Goal: Information Seeking & Learning: Learn about a topic

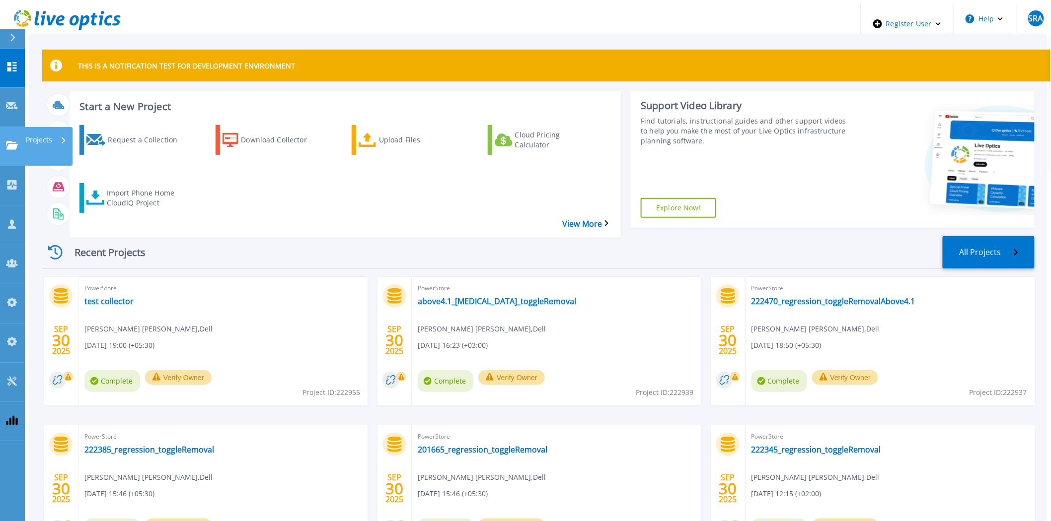
click at [17, 141] on icon at bounding box center [12, 145] width 12 height 8
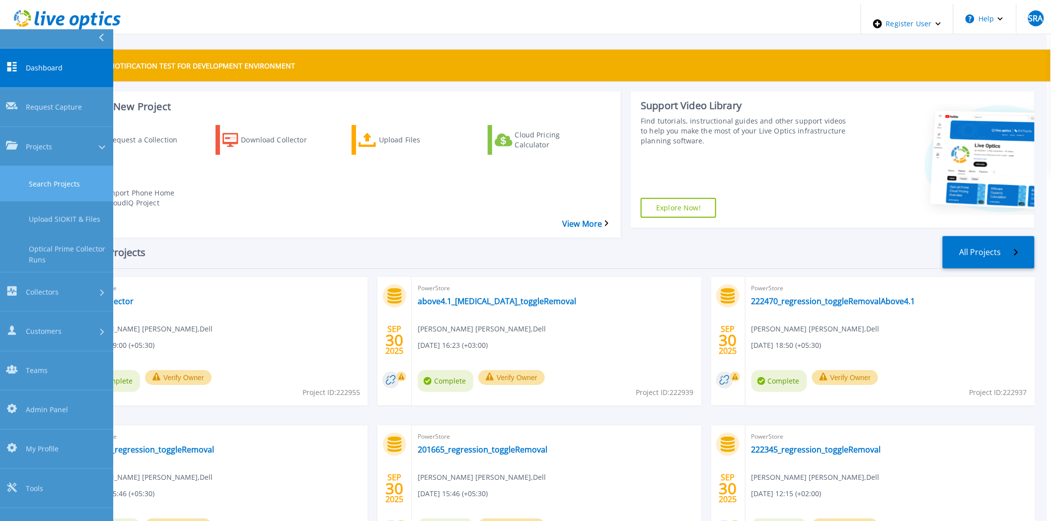
click at [30, 166] on link "Search Projects" at bounding box center [56, 183] width 113 height 35
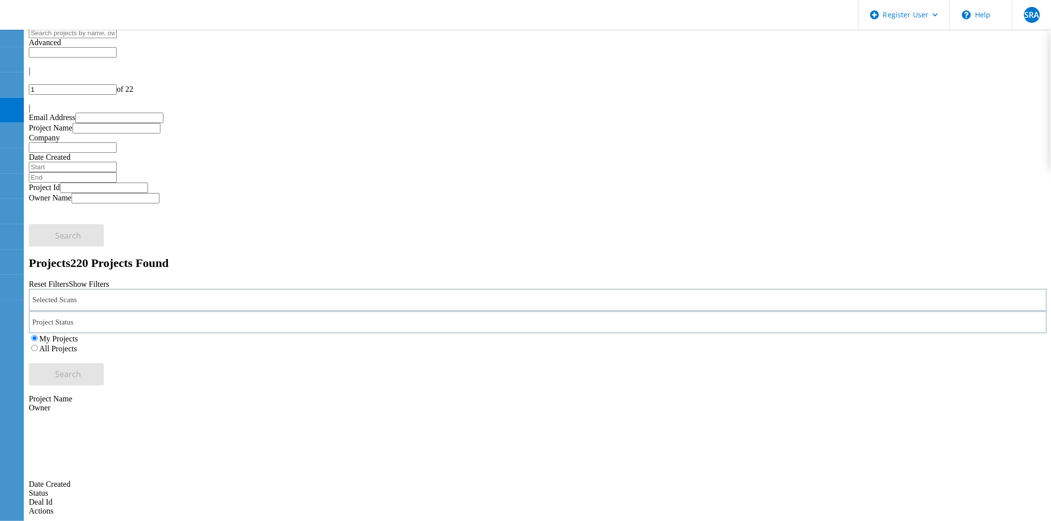
click at [214, 289] on div "Selected Scans" at bounding box center [538, 300] width 1018 height 22
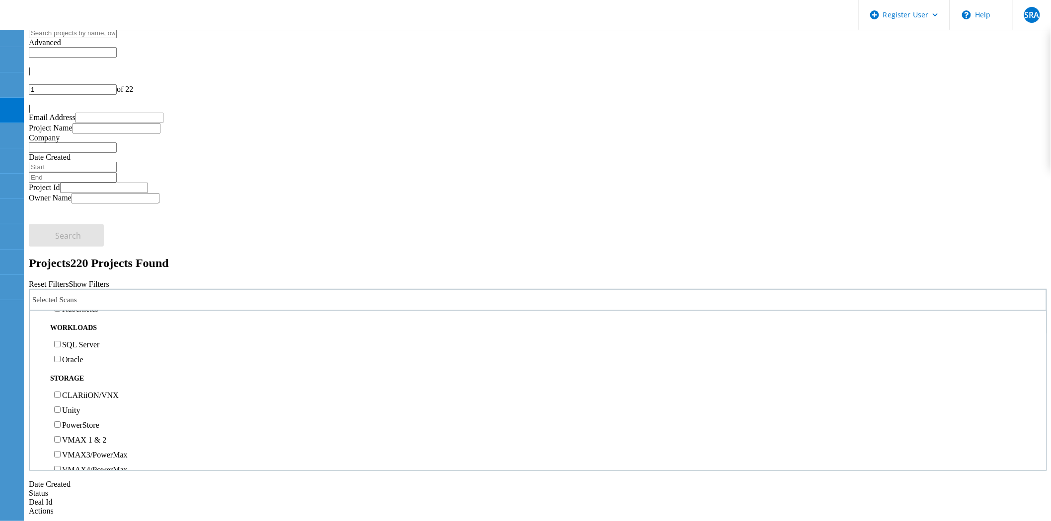
scroll to position [220, 0]
click at [78, 311] on label "PowerStore" at bounding box center [80, 315] width 37 height 8
click at [61, 311] on input "PowerStore" at bounding box center [57, 314] width 6 height 6
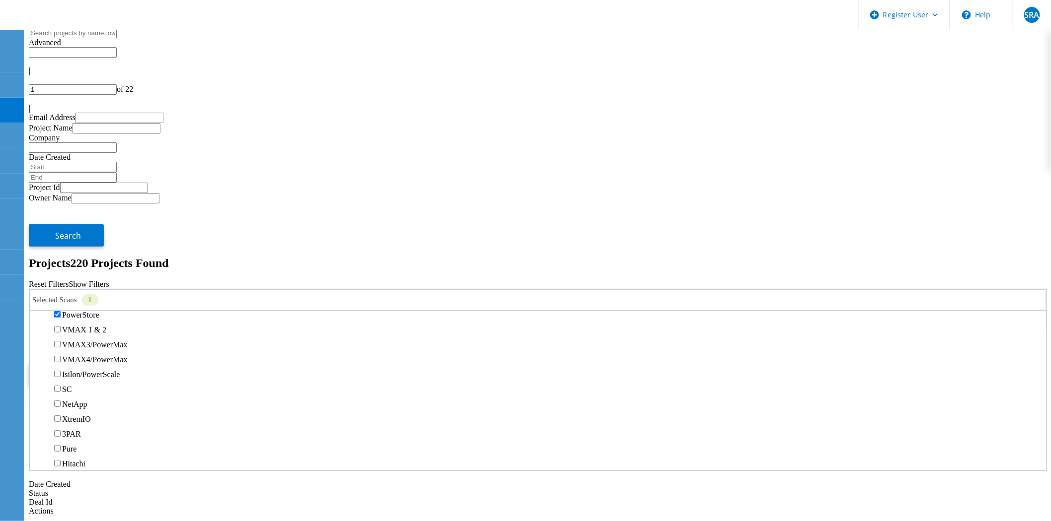
click at [77, 345] on label "All Projects" at bounding box center [58, 349] width 38 height 8
click at [38, 345] on input "All Projects" at bounding box center [34, 348] width 6 height 6
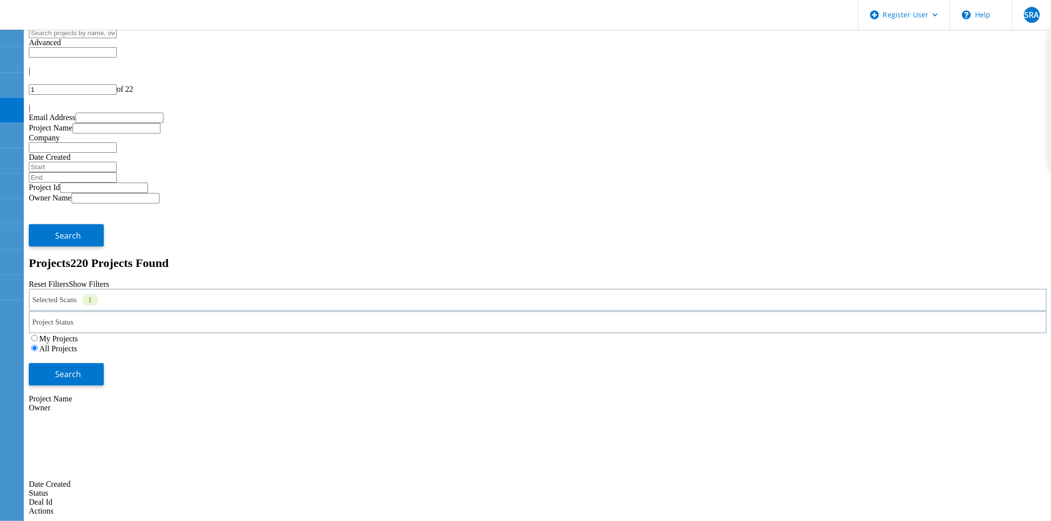
click at [923, 289] on div "Selected Scans 1 Project Status In Progress Complete Published Anonymous Archiv…" at bounding box center [538, 337] width 1018 height 97
click at [104, 363] on button "Search" at bounding box center [66, 374] width 75 height 22
drag, startPoint x: 147, startPoint y: 259, endPoint x: 117, endPoint y: 298, distance: 49.7
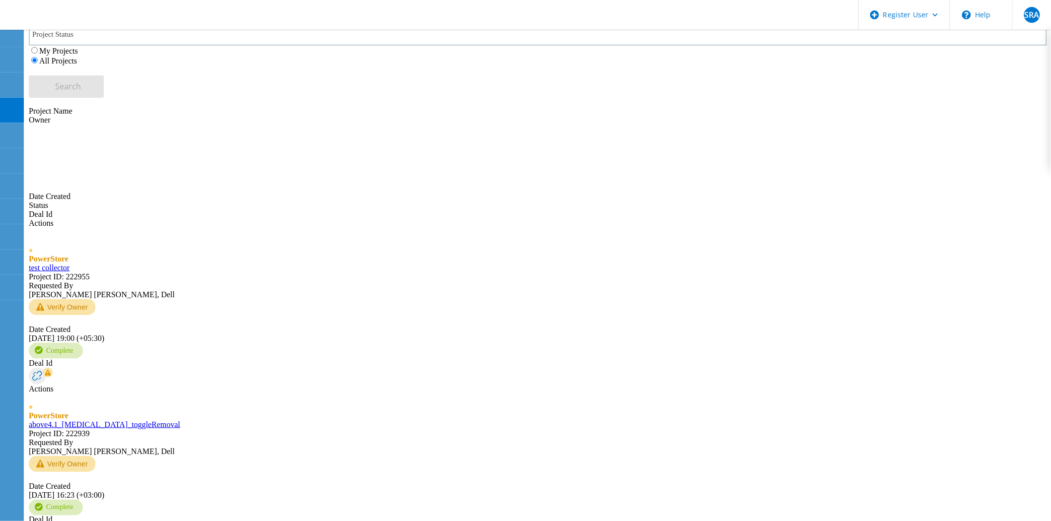
scroll to position [290, 0]
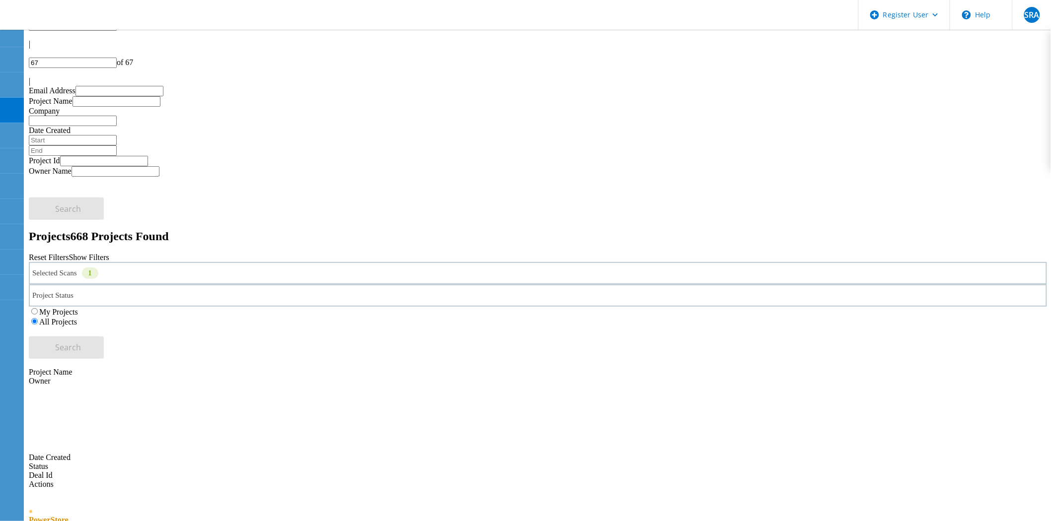
scroll to position [0, 0]
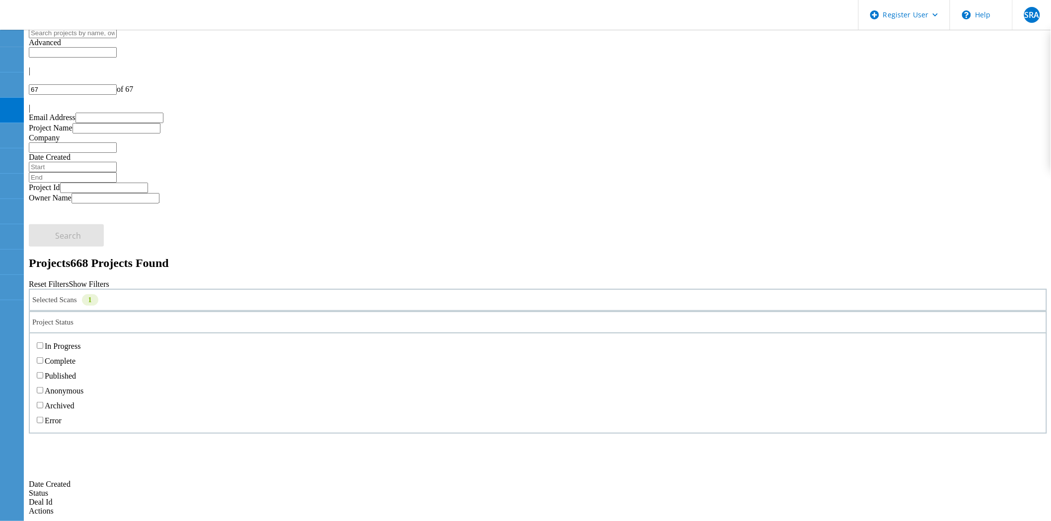
click at [335, 311] on div "Project Status" at bounding box center [538, 322] width 1018 height 22
click at [75, 357] on label "Complete" at bounding box center [60, 361] width 31 height 8
click at [43, 358] on input "Complete" at bounding box center [40, 361] width 6 height 6
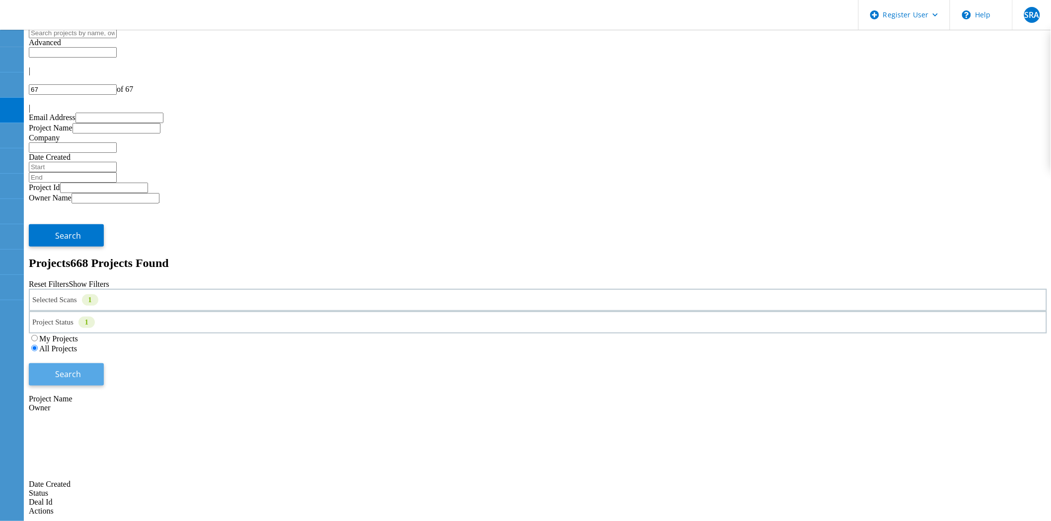
click at [81, 369] on span "Search" at bounding box center [69, 374] width 26 height 11
click at [1046, 104] on div "|" at bounding box center [538, 108] width 1018 height 9
click at [921, 75] on div at bounding box center [538, 79] width 1018 height 9
type input "52"
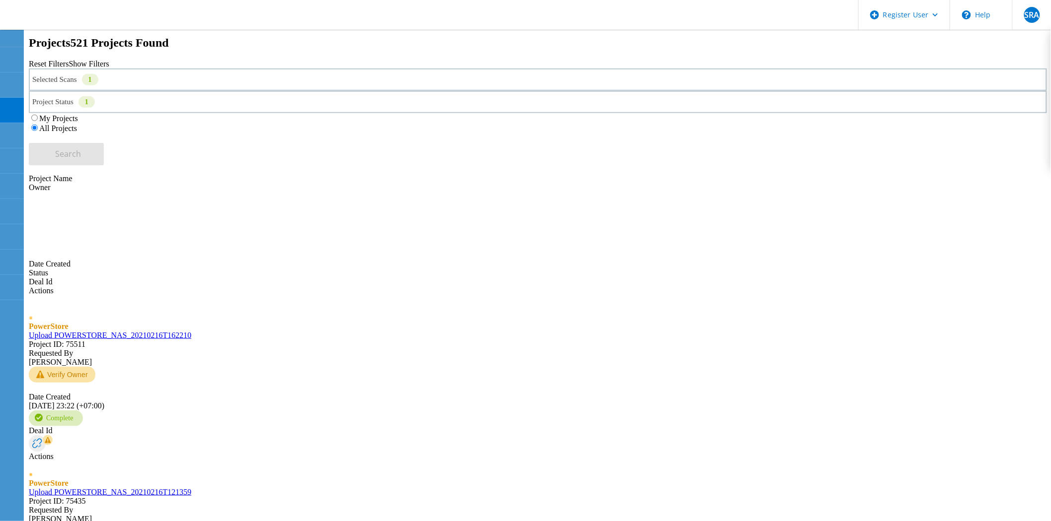
scroll to position [290, 0]
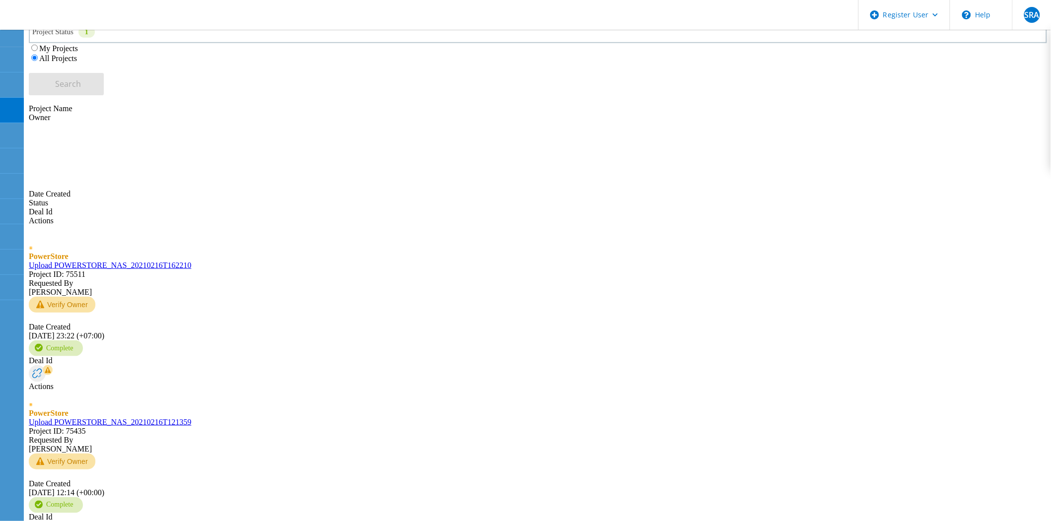
type input "account"
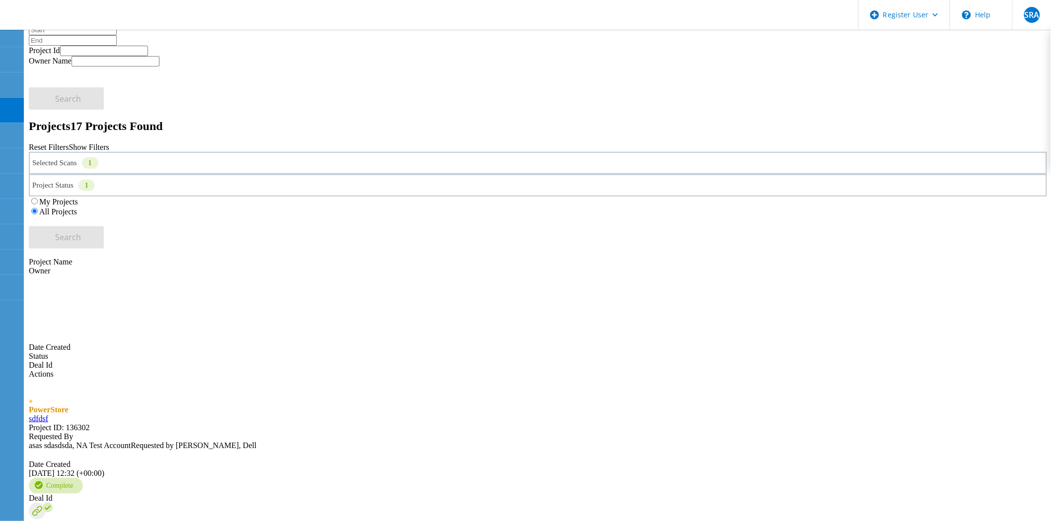
scroll to position [0, 0]
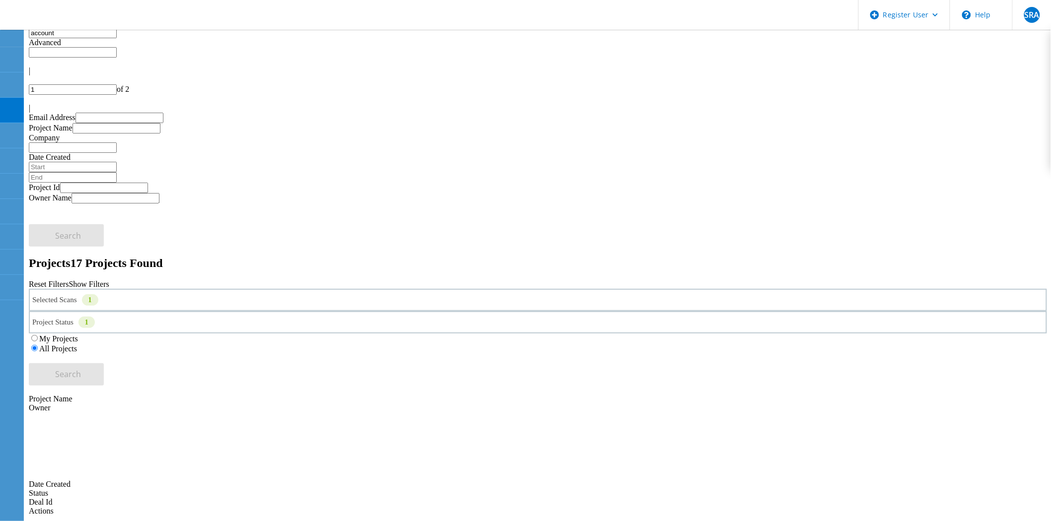
click at [1018, 95] on div at bounding box center [538, 99] width 1018 height 9
type input "2"
click at [56, 38] on input "account" at bounding box center [73, 33] width 88 height 10
click at [58, 38] on input "account" at bounding box center [73, 33] width 88 height 10
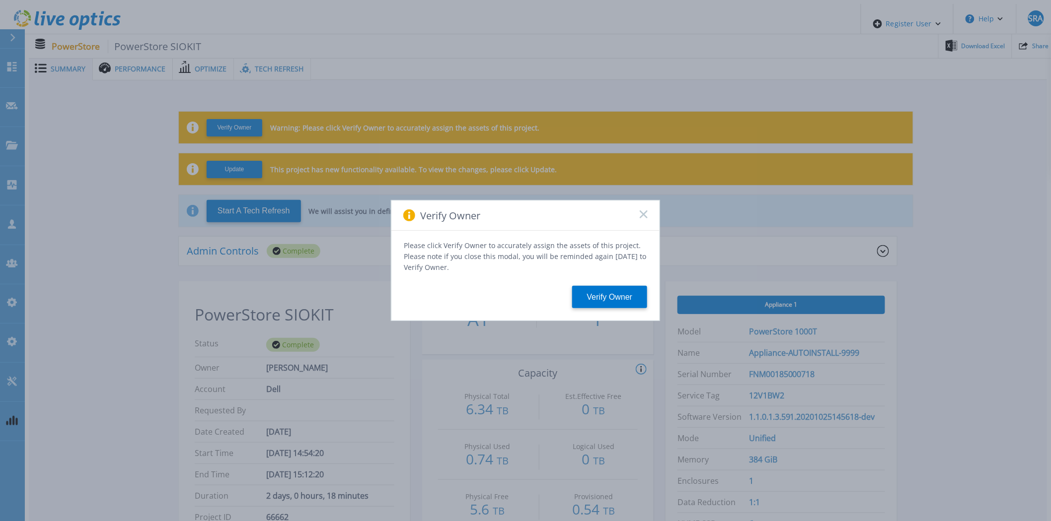
click at [641, 217] on rect at bounding box center [643, 214] width 8 height 8
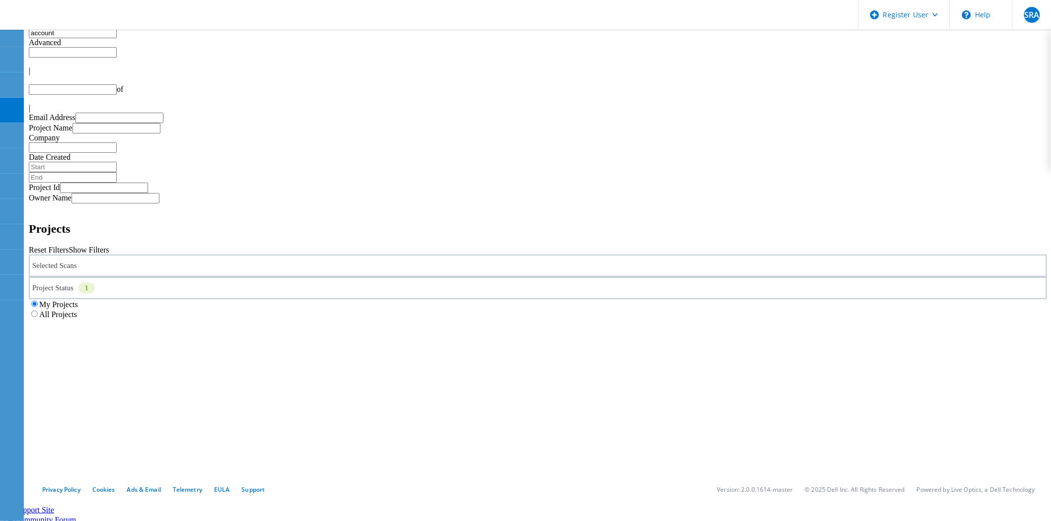
type input "1"
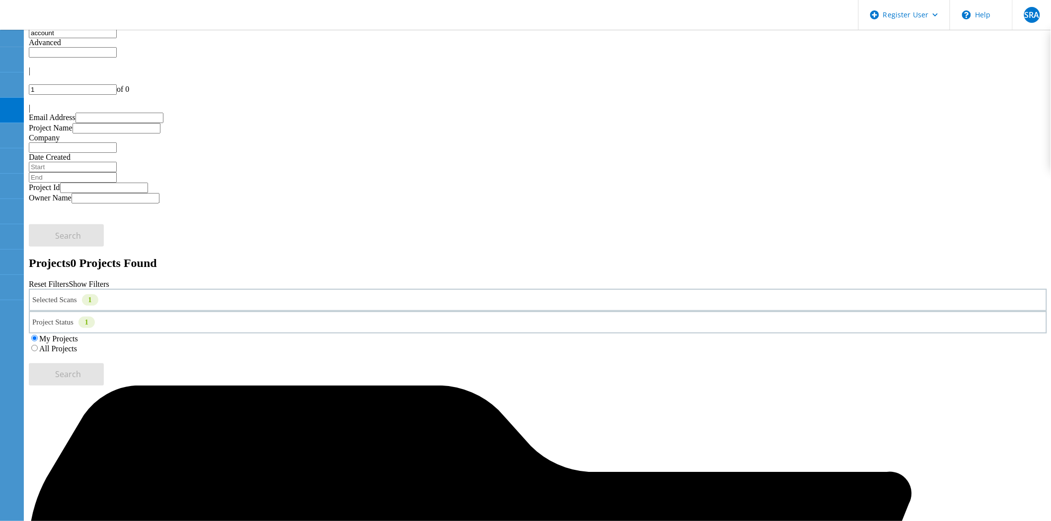
drag, startPoint x: 45, startPoint y: 48, endPoint x: 22, endPoint y: 43, distance: 23.4
type input "a"
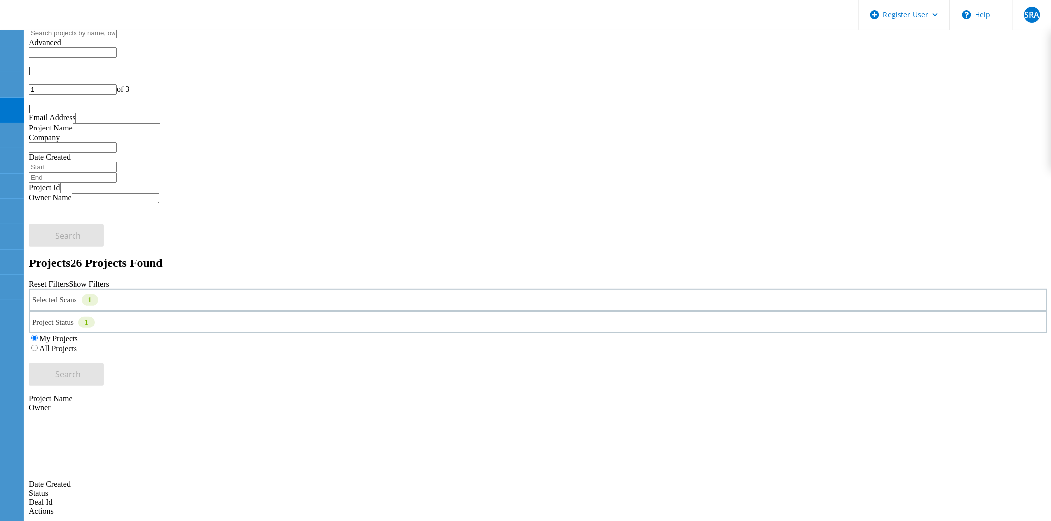
click at [699, 334] on div "My Projects All Projects" at bounding box center [538, 344] width 1018 height 20
click at [77, 345] on label "All Projects" at bounding box center [58, 349] width 38 height 8
click at [38, 345] on input "All Projects" at bounding box center [34, 348] width 6 height 6
click at [81, 369] on span "Search" at bounding box center [69, 374] width 26 height 11
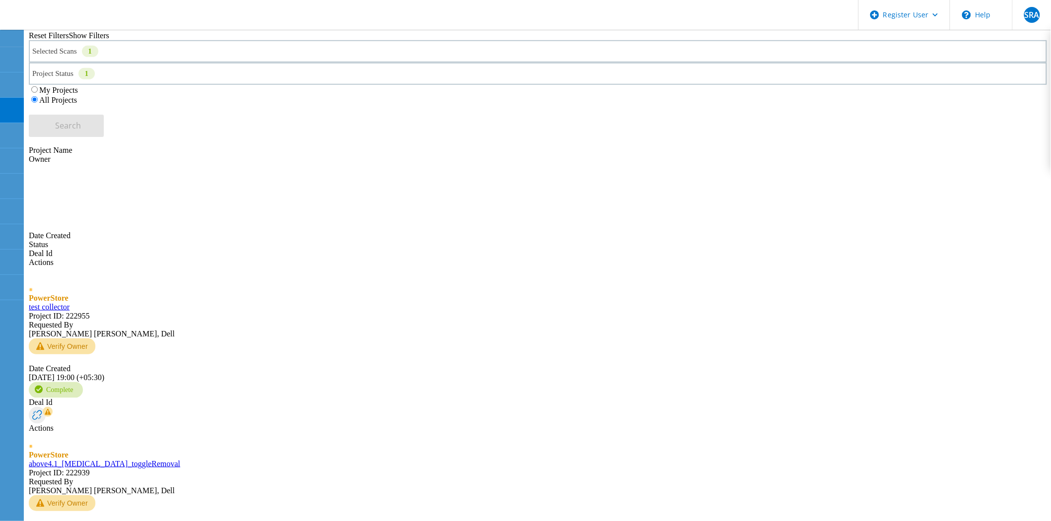
scroll to position [290, 0]
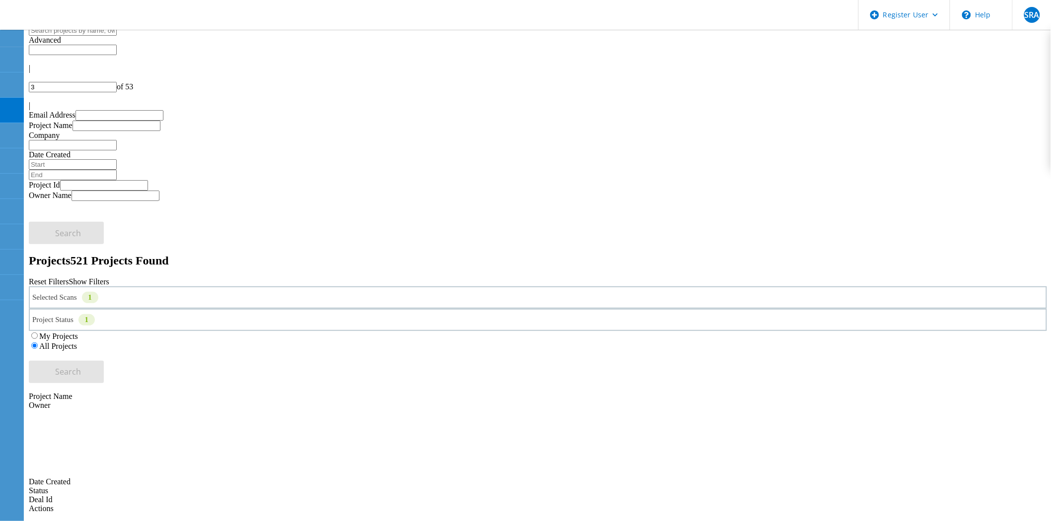
scroll to position [0, 0]
click at [1026, 14] on span "SRA" at bounding box center [1031, 15] width 15 height 8
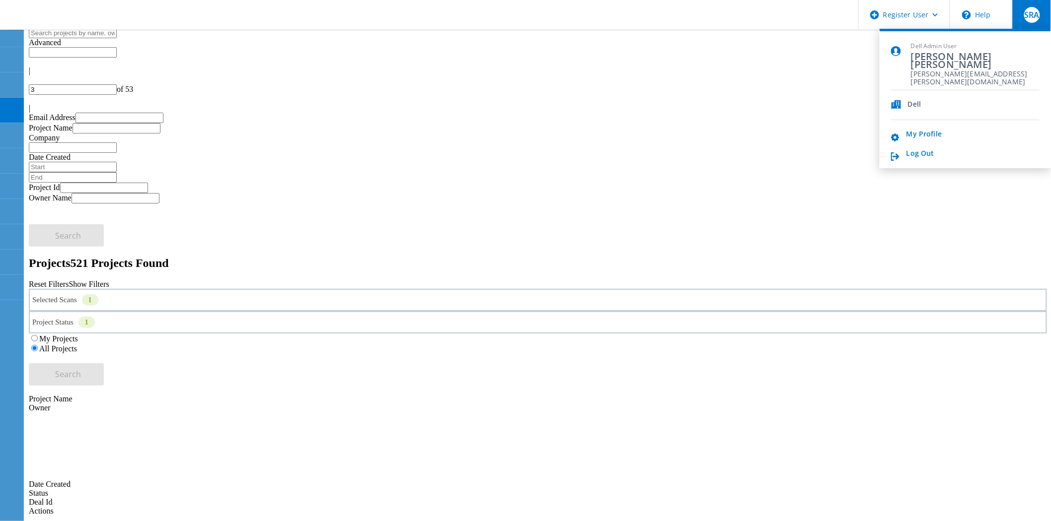
click at [1026, 14] on span "SRA" at bounding box center [1031, 15] width 15 height 8
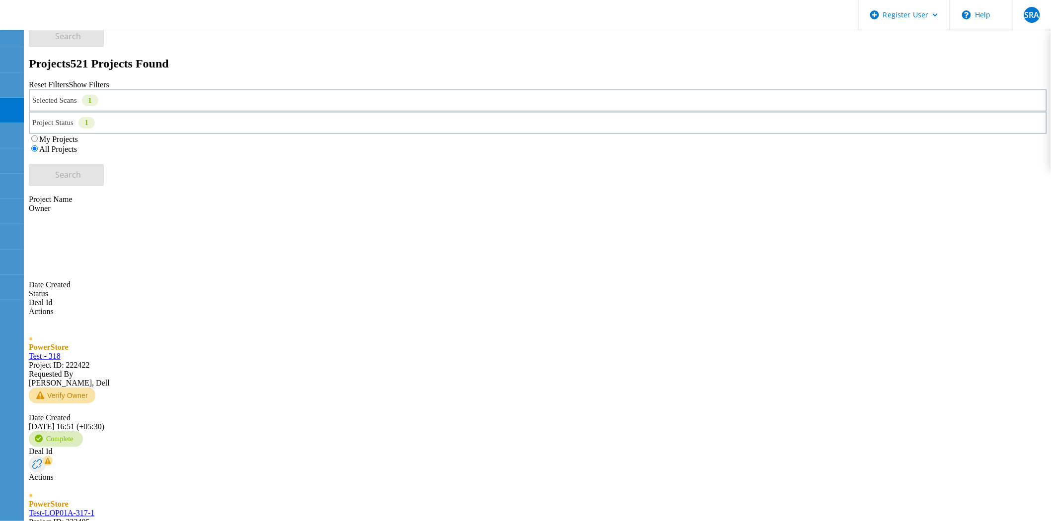
scroll to position [290, 0]
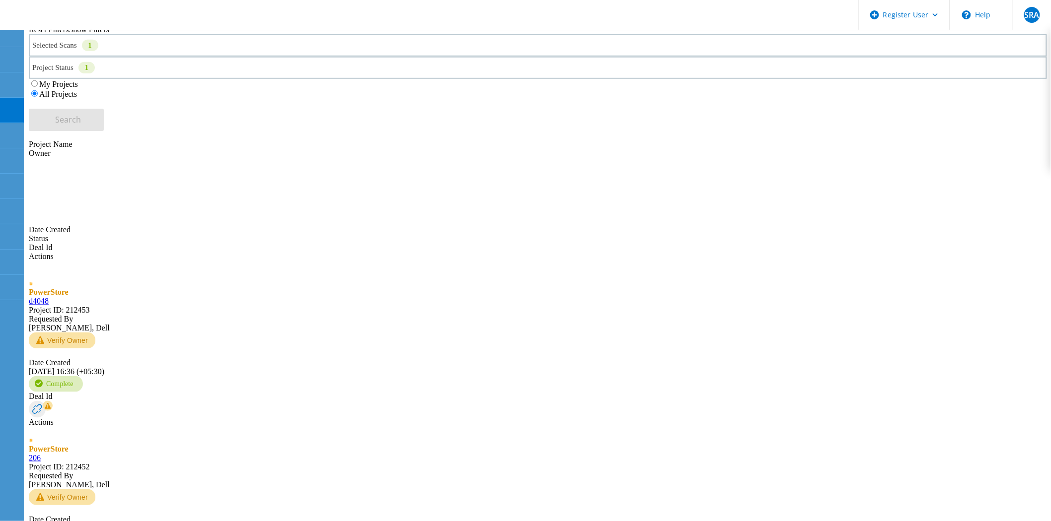
scroll to position [237, 0]
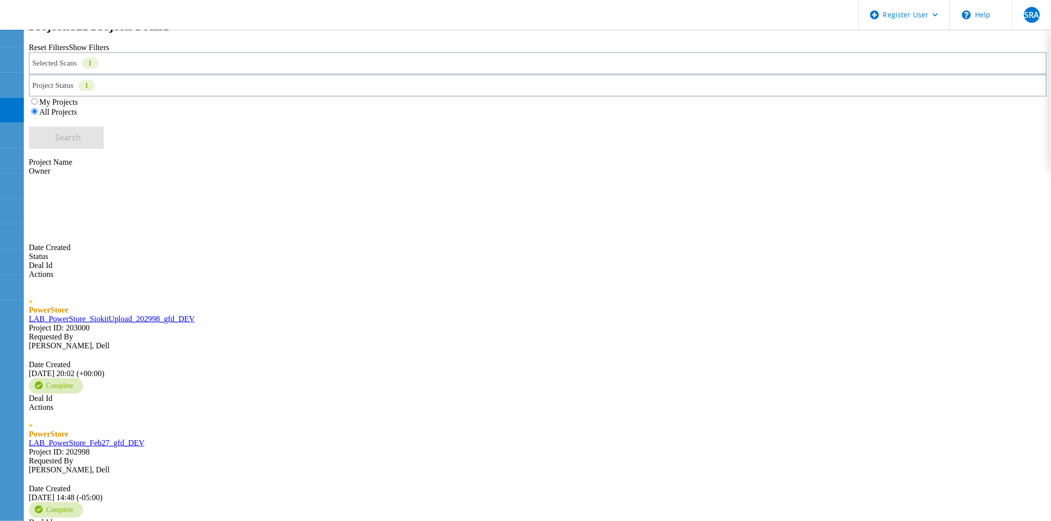
type input "9"
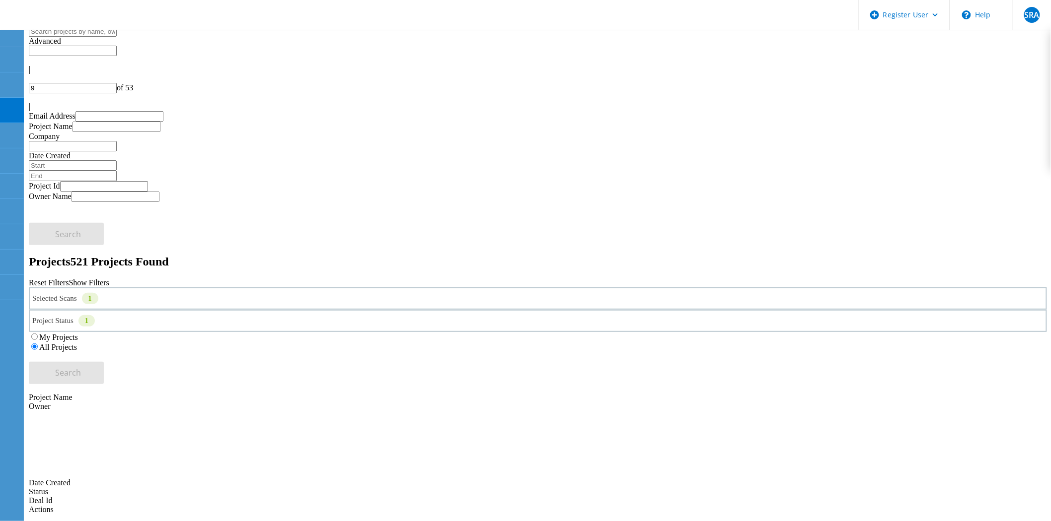
scroll to position [0, 0]
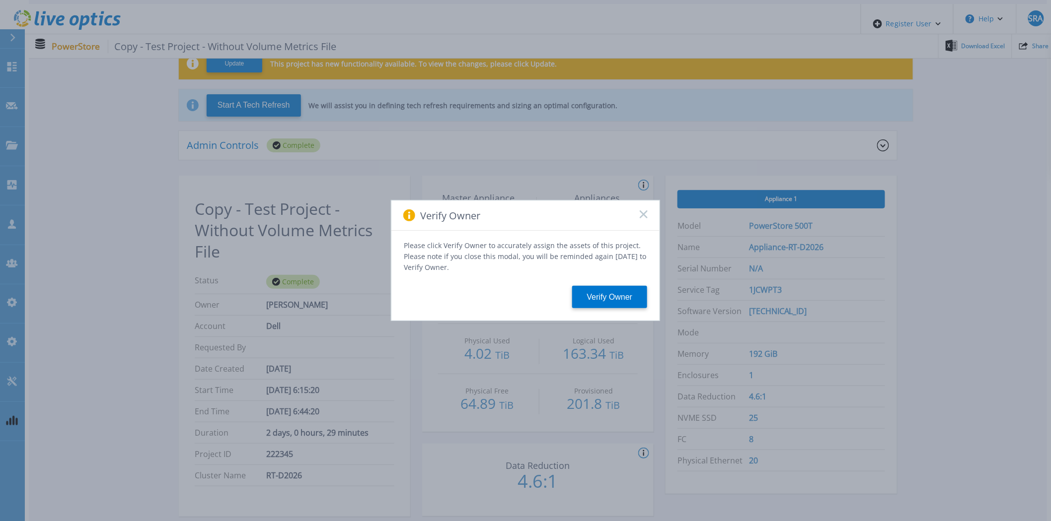
scroll to position [110, 0]
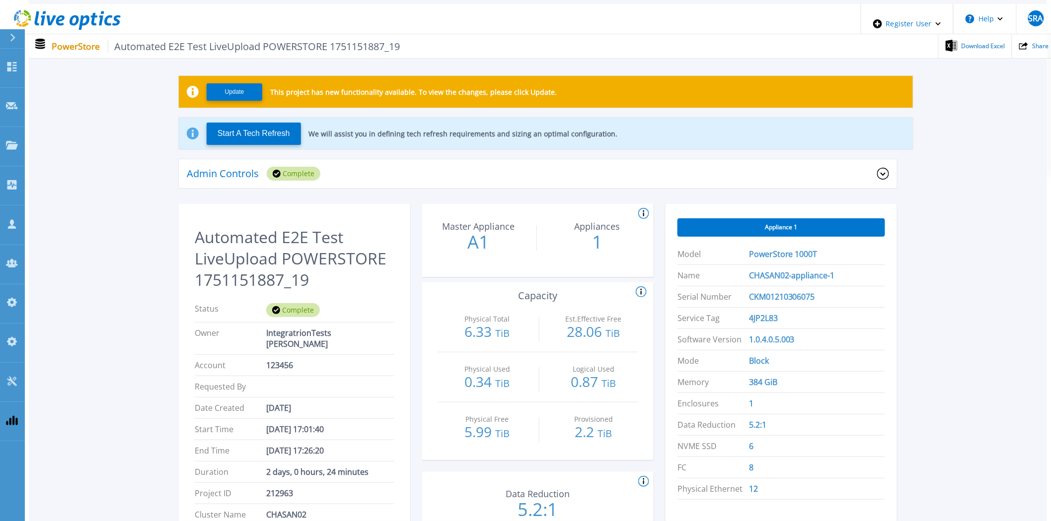
scroll to position [35, 0]
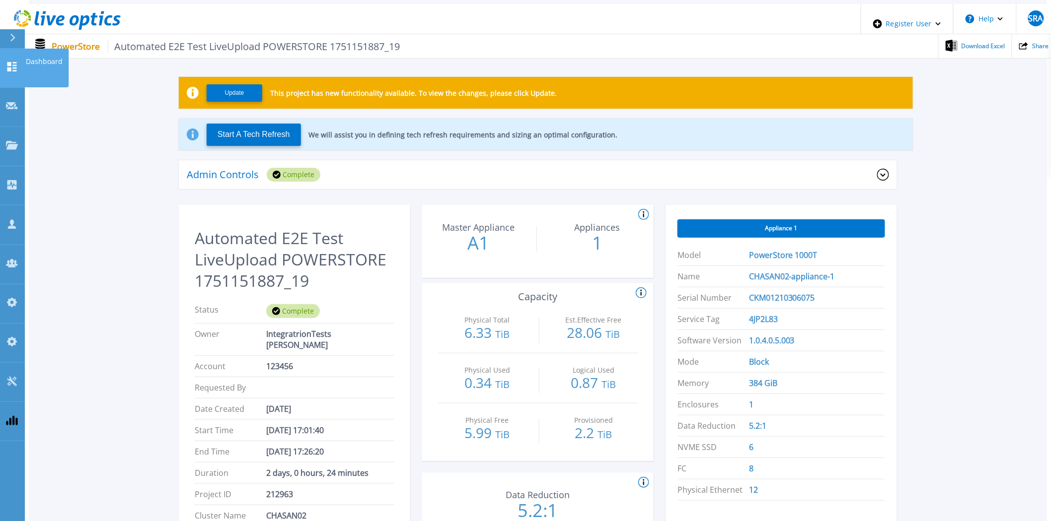
click at [11, 62] on icon at bounding box center [12, 66] width 12 height 9
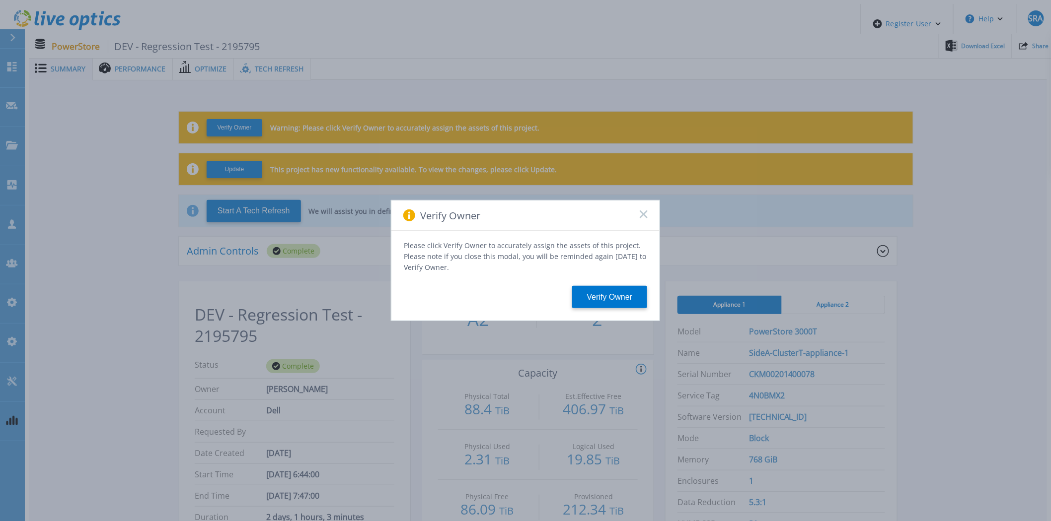
click at [639, 215] on rect at bounding box center [643, 214] width 8 height 8
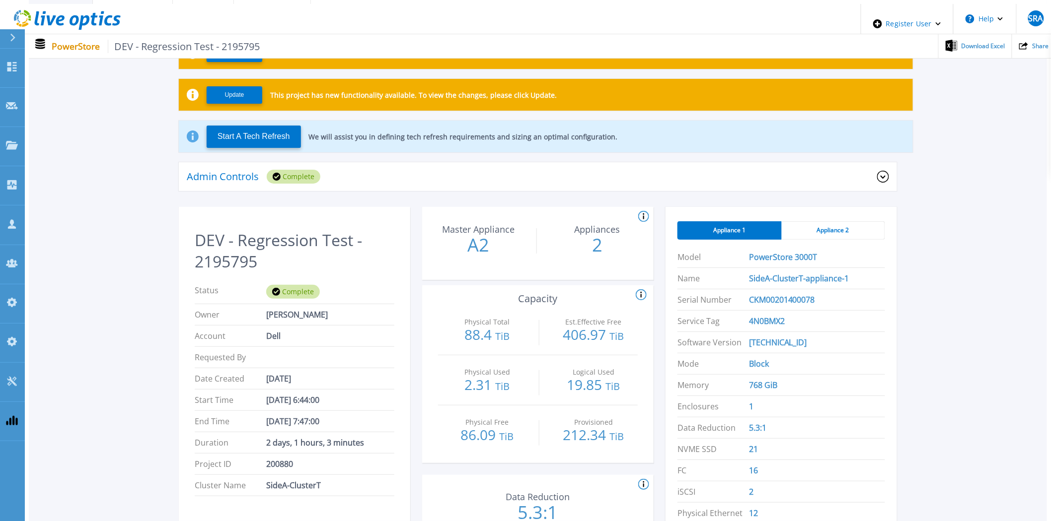
scroll to position [55, 0]
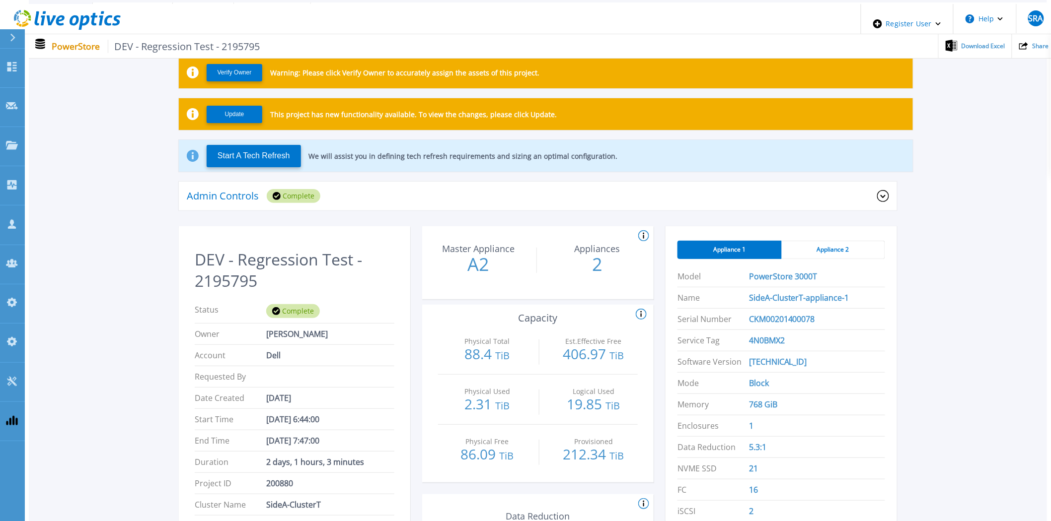
click at [824, 249] on div "Appliance 2" at bounding box center [834, 250] width 104 height 18
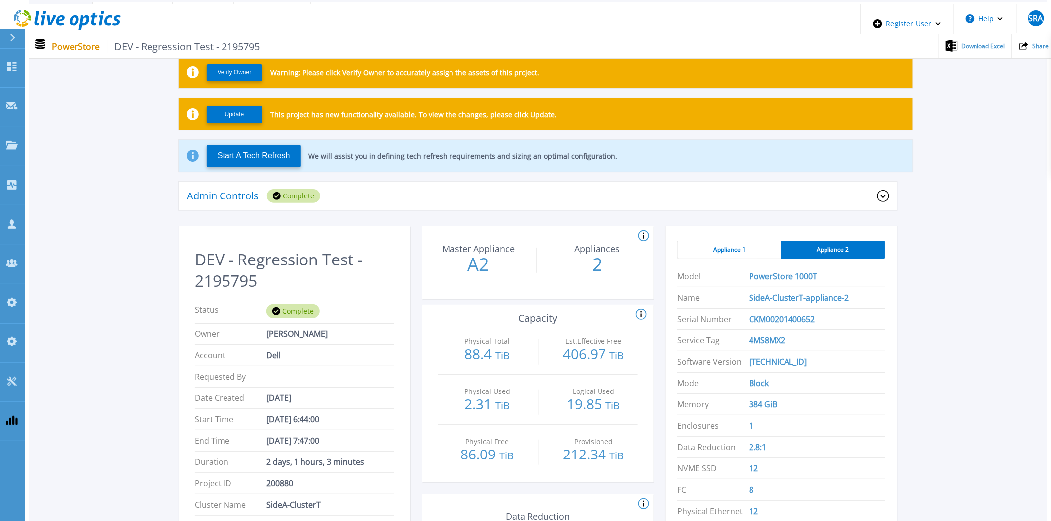
click at [764, 246] on div "Appliance 1" at bounding box center [729, 250] width 104 height 18
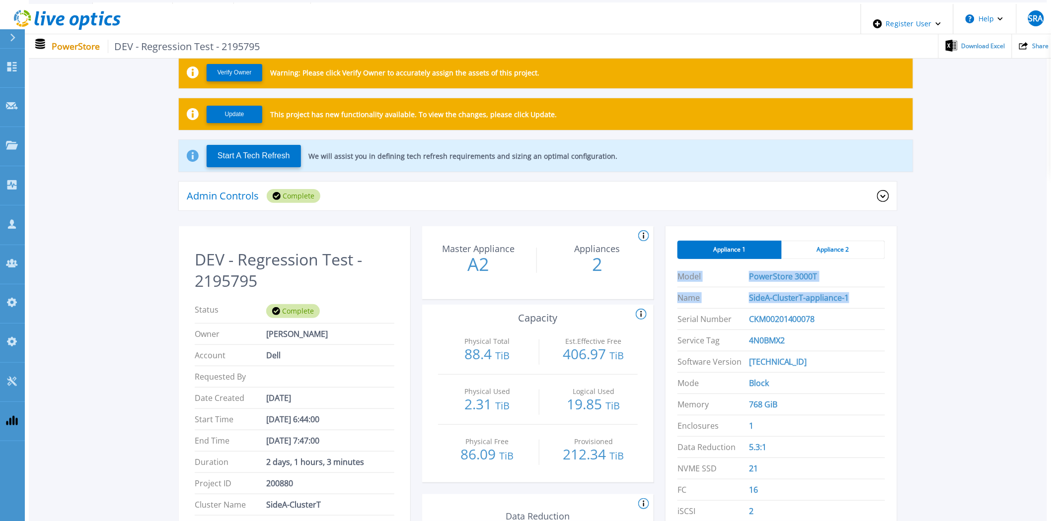
drag, startPoint x: 669, startPoint y: 276, endPoint x: 860, endPoint y: 286, distance: 190.9
click at [860, 286] on div "Appliance 1 Appliance 2 Model PowerStore 3000T Name SideA-ClusterT-appliance-1 …" at bounding box center [780, 396] width 231 height 340
click at [857, 288] on li "Name SideA-ClusterT-appliance-1" at bounding box center [781, 298] width 208 height 21
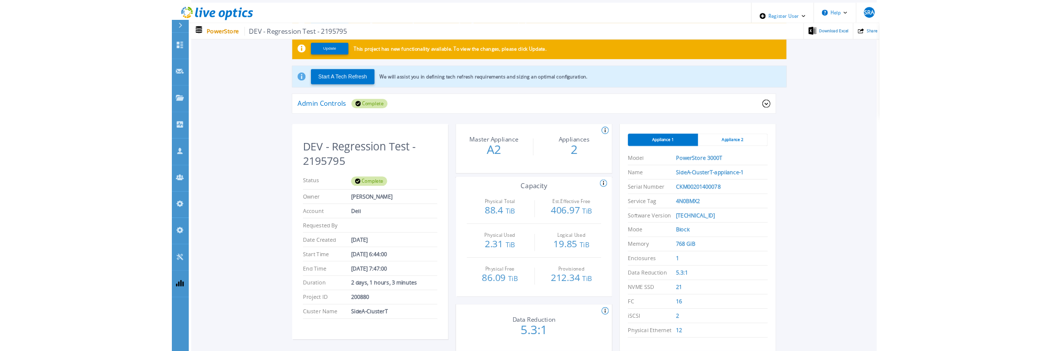
scroll to position [110, 0]
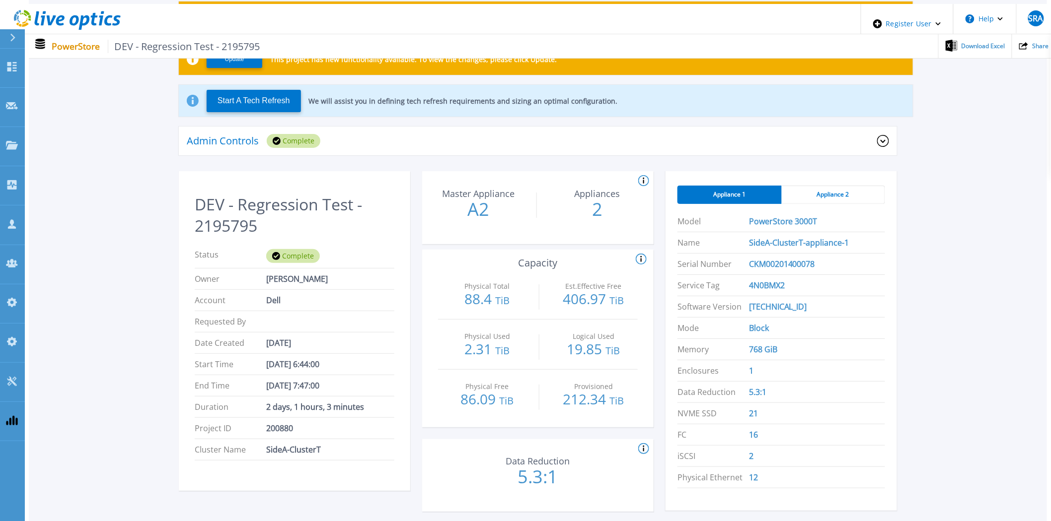
click at [844, 176] on div "Appliance 1 Appliance 2 Model PowerStore 3000T Name SideA-ClusterT-appliance-1 …" at bounding box center [780, 341] width 231 height 340
click at [848, 186] on div "Appliance 2" at bounding box center [834, 195] width 104 height 18
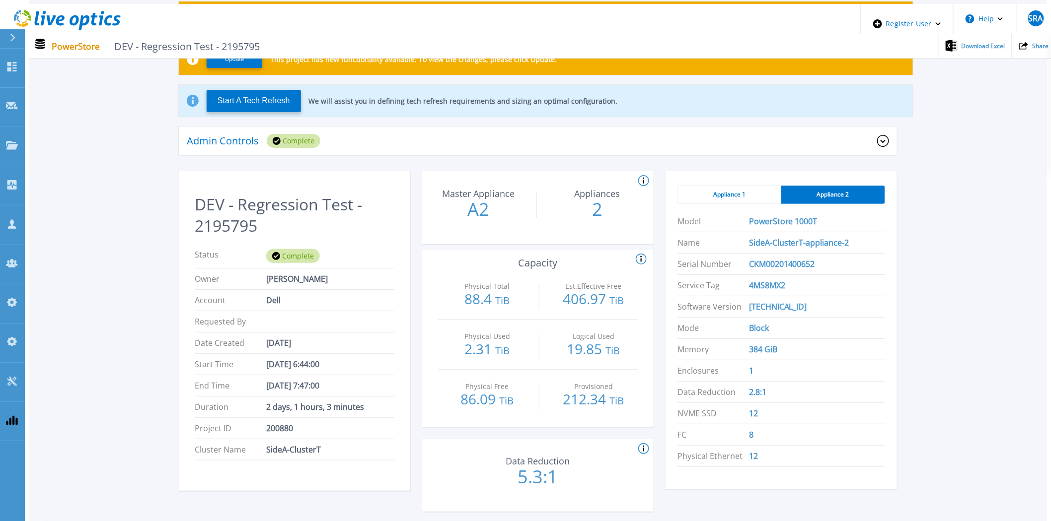
click at [753, 186] on div "Appliance 1" at bounding box center [729, 195] width 104 height 18
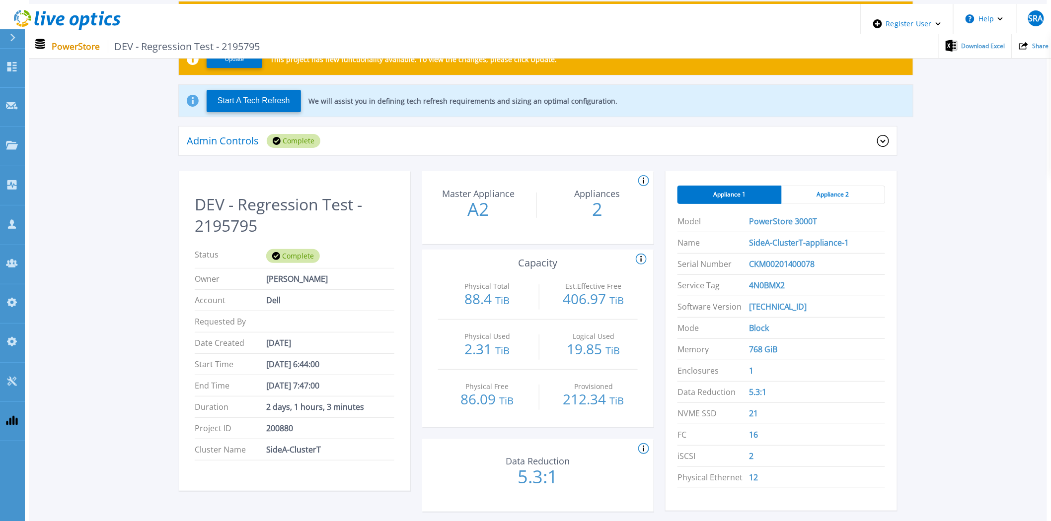
click at [796, 196] on div "Appliance 2" at bounding box center [834, 195] width 104 height 18
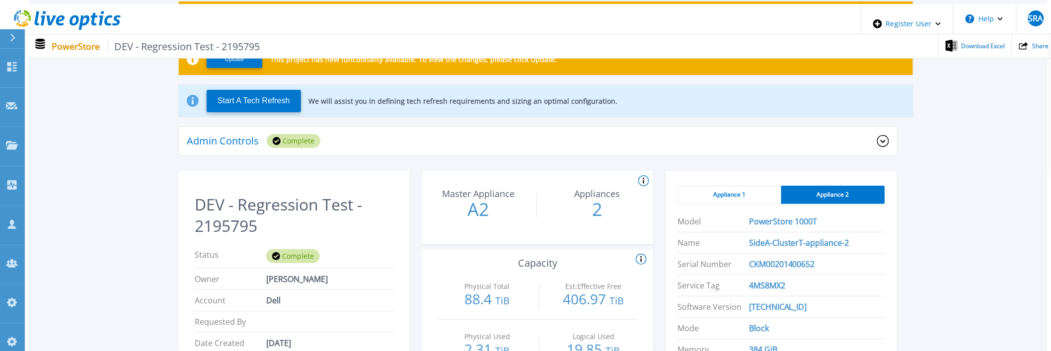
drag, startPoint x: 708, startPoint y: 236, endPoint x: 683, endPoint y: 234, distance: 25.0
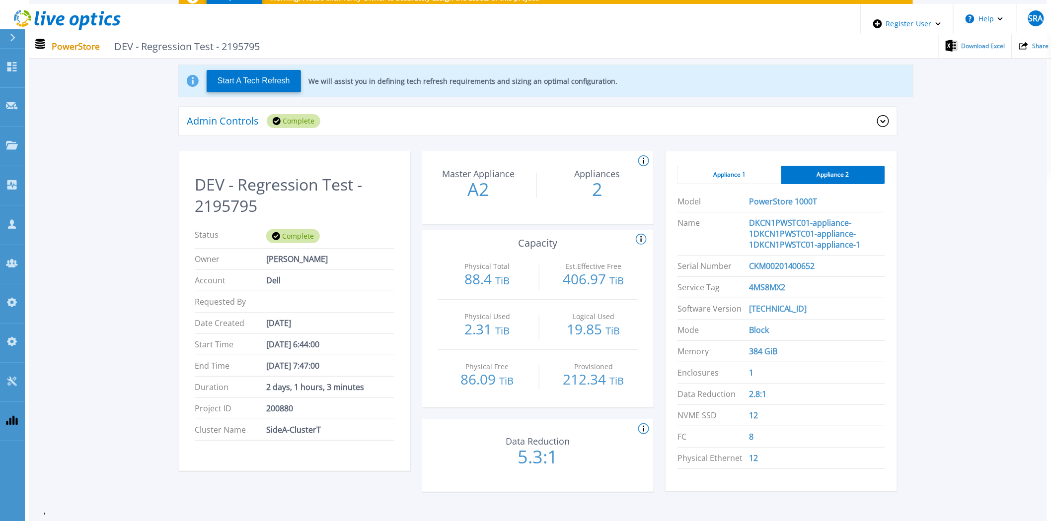
scroll to position [131, 0]
click at [729, 174] on div "Appliance 1" at bounding box center [729, 174] width 104 height 18
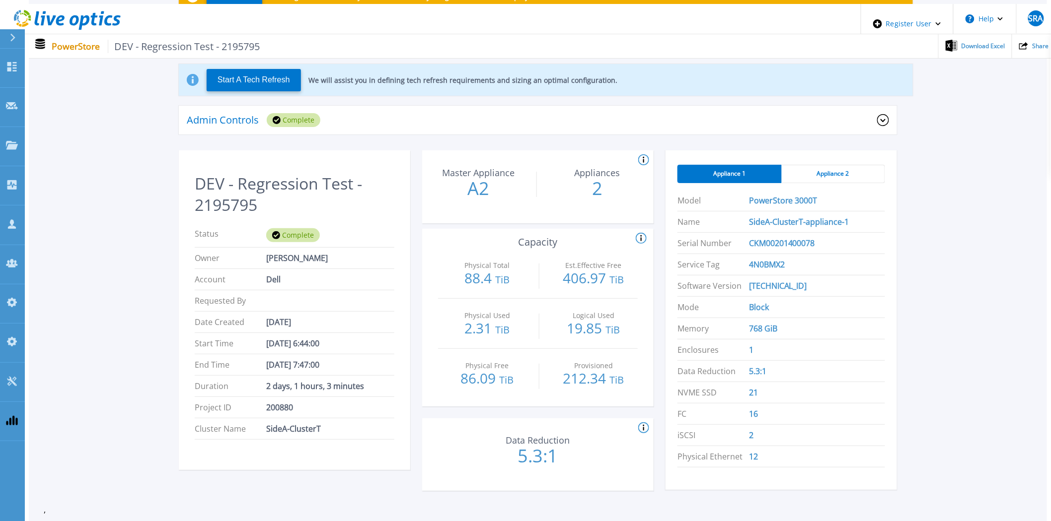
click at [819, 171] on span "Appliance 2" at bounding box center [833, 174] width 32 height 8
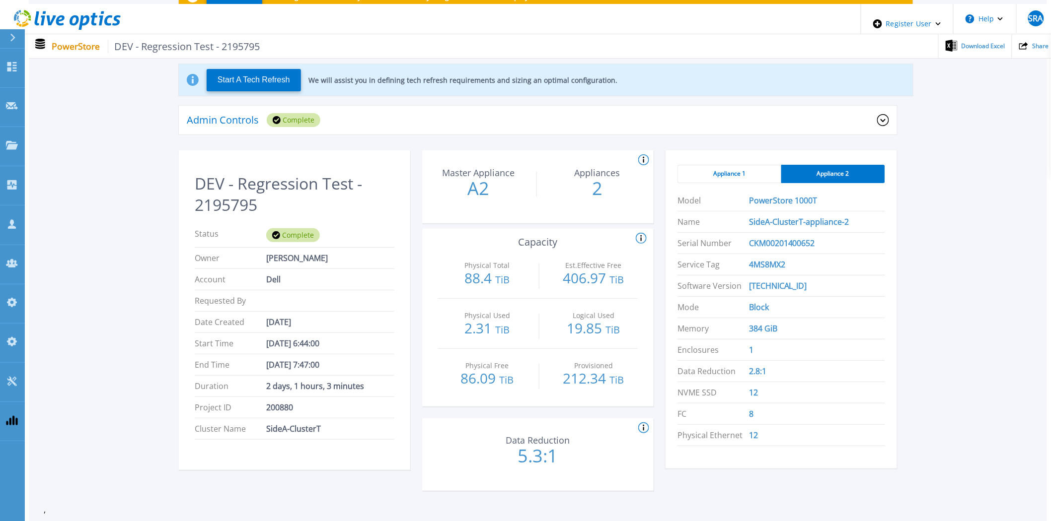
click at [747, 165] on div "Appliance 1" at bounding box center [729, 174] width 104 height 18
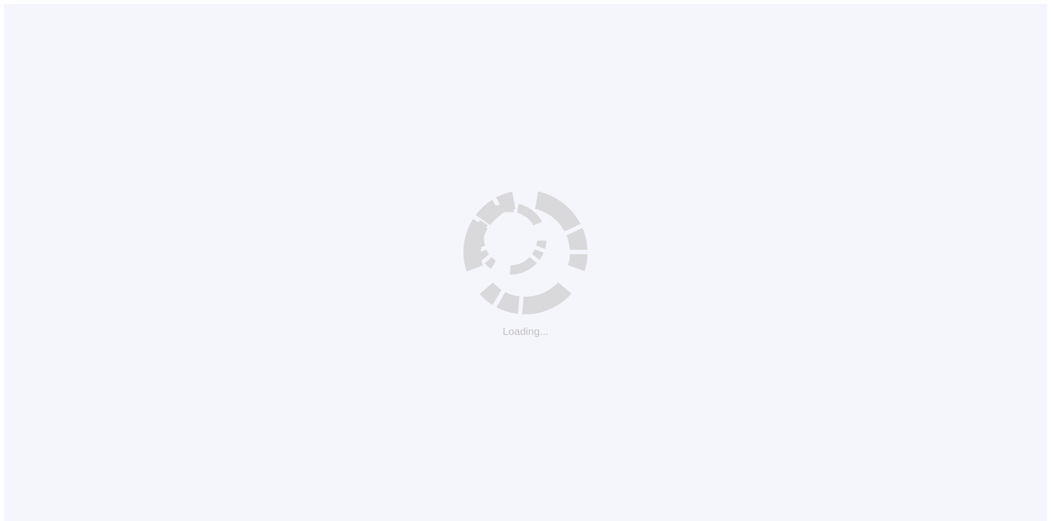
scroll to position [10, 0]
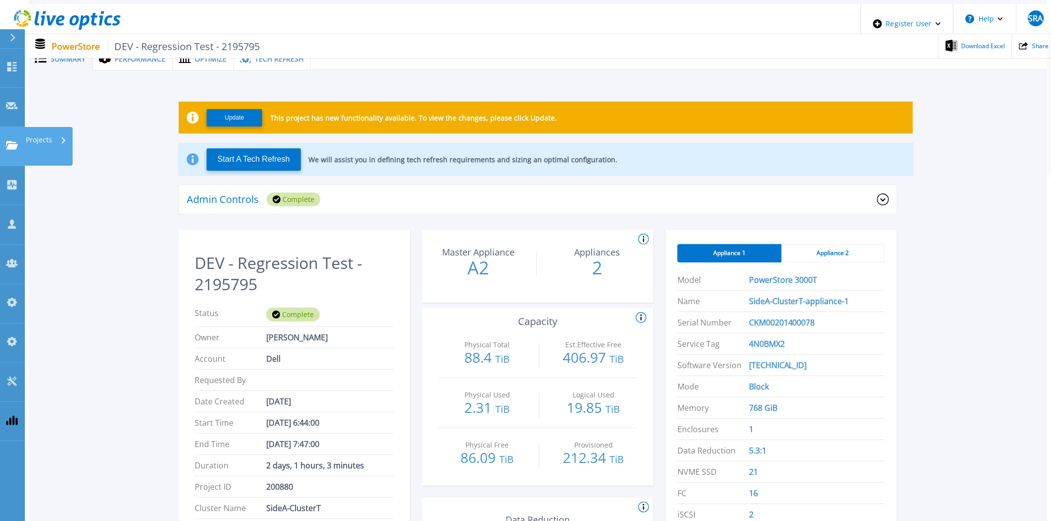
click at [16, 127] on link "Projects Projects" at bounding box center [12, 146] width 25 height 39
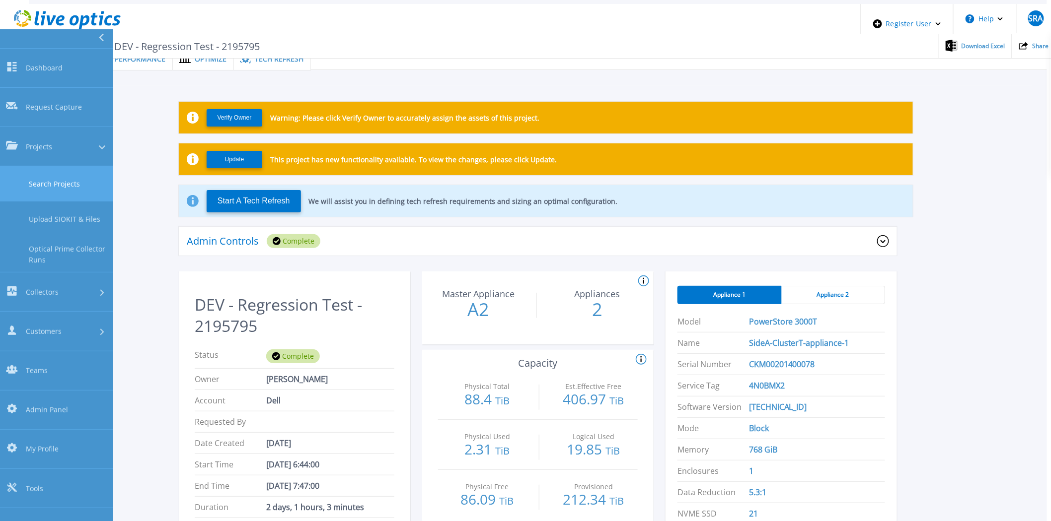
click at [42, 166] on link "Search Projects" at bounding box center [56, 183] width 113 height 35
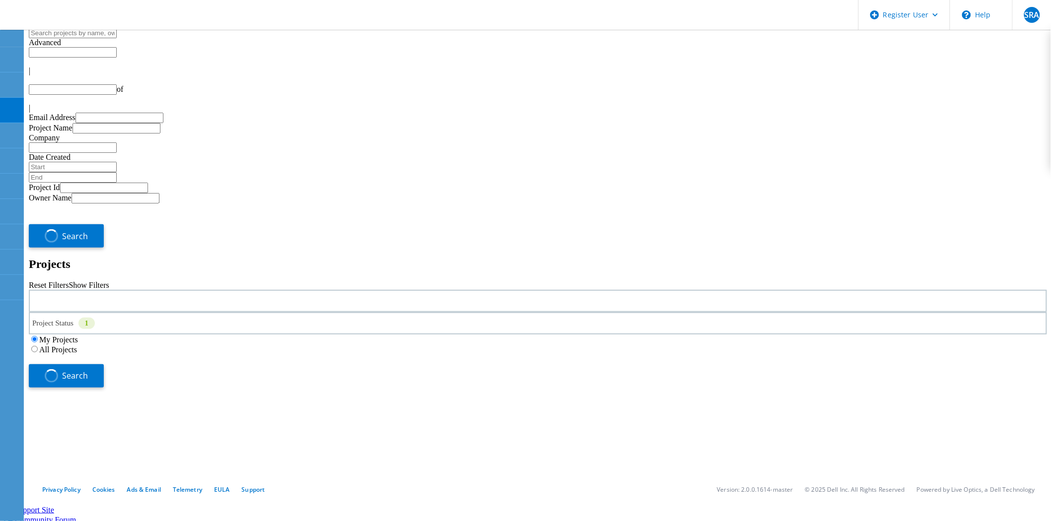
type input "1"
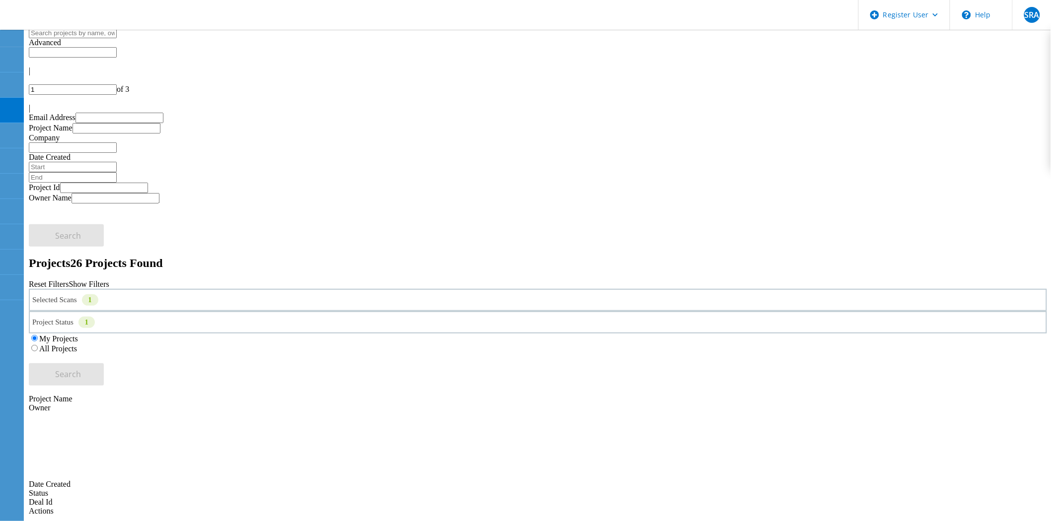
click at [77, 345] on label "All Projects" at bounding box center [58, 349] width 38 height 8
click at [38, 345] on input "All Projects" at bounding box center [34, 348] width 6 height 6
click at [217, 289] on div "Selected Scans 1" at bounding box center [538, 300] width 1018 height 22
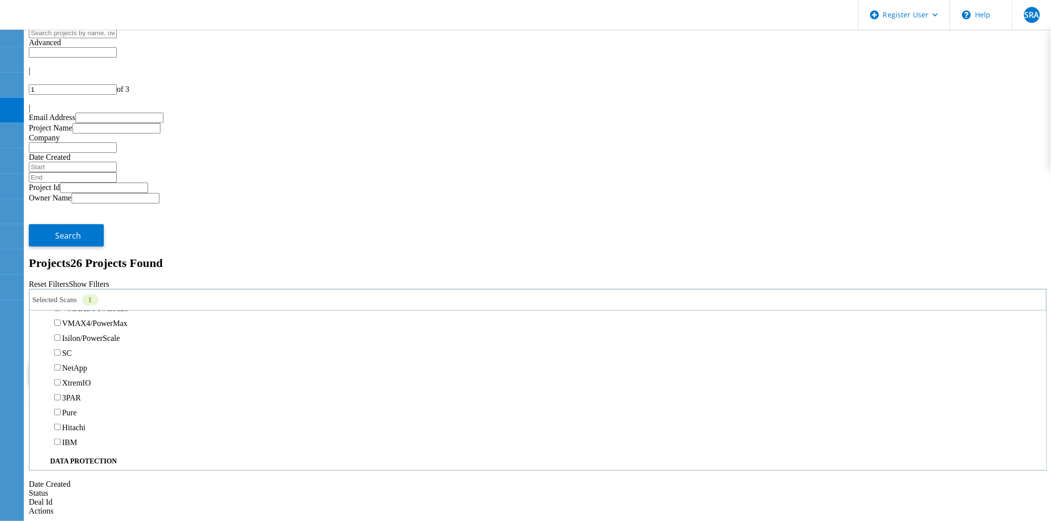
scroll to position [276, 0]
click at [82, 256] on label "PowerStore" at bounding box center [80, 260] width 37 height 8
click at [61, 256] on input "PowerStore" at bounding box center [57, 259] width 6 height 6
click at [76, 280] on label "Pure" at bounding box center [69, 284] width 14 height 8
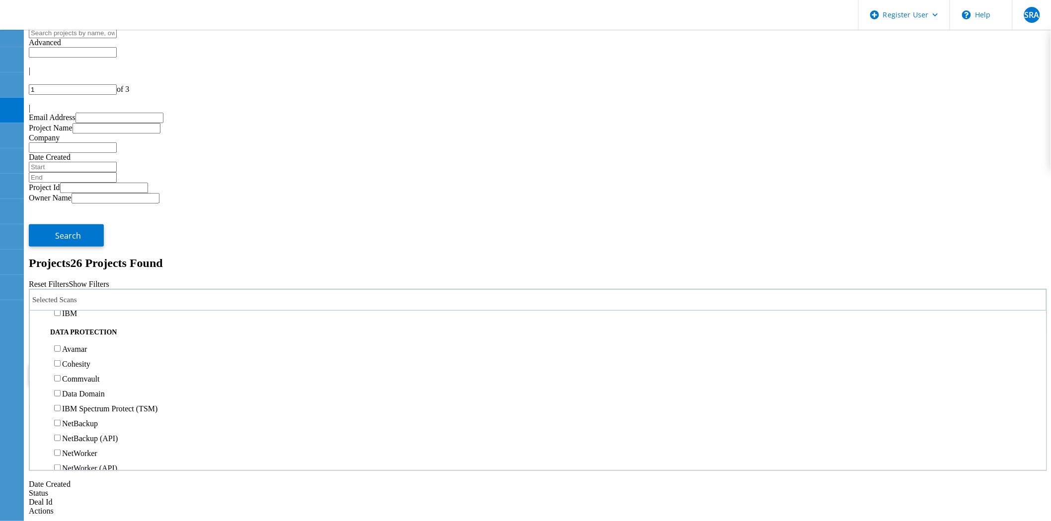
click at [61, 280] on input "Pure" at bounding box center [57, 283] width 6 height 6
click at [81, 369] on span "Search" at bounding box center [69, 374] width 26 height 11
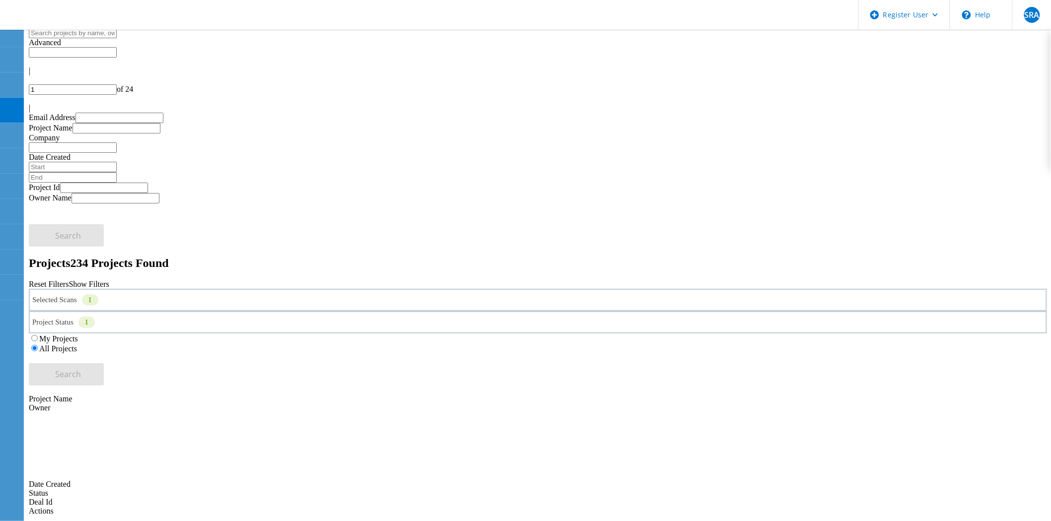
click at [217, 289] on div "Selected Scans 1" at bounding box center [538, 300] width 1018 height 22
click at [225, 289] on div "Selected Scans 1" at bounding box center [538, 300] width 1018 height 22
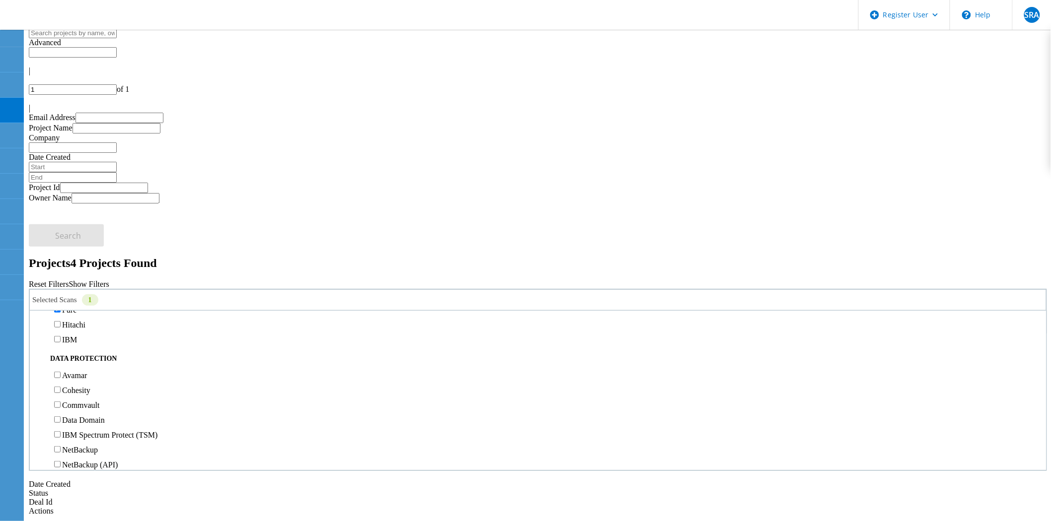
scroll to position [386, 0]
click at [76, 280] on label "Pure" at bounding box center [69, 284] width 14 height 8
click at [61, 280] on input "Pure" at bounding box center [57, 283] width 6 height 6
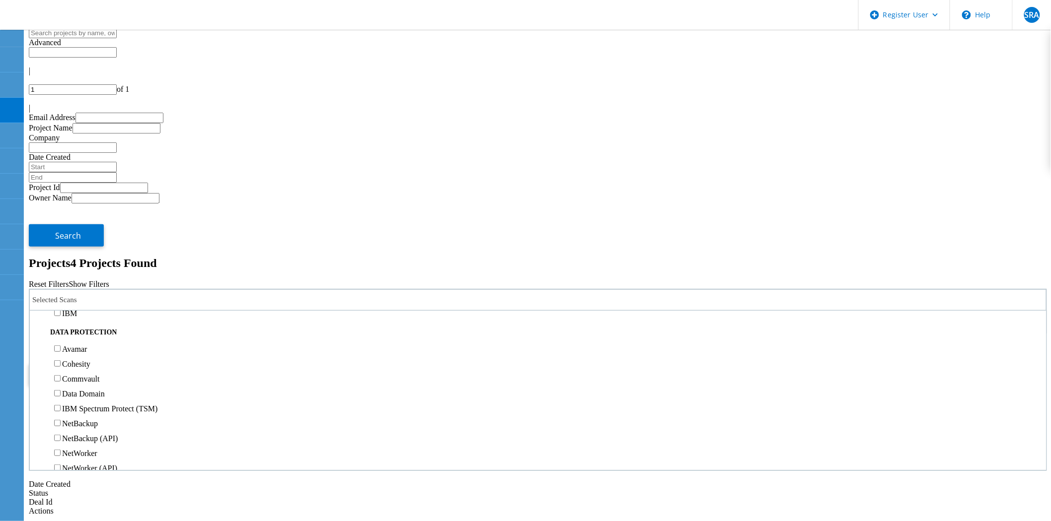
click at [76, 265] on label "3PAR" at bounding box center [71, 269] width 19 height 8
click at [61, 265] on input "3PAR" at bounding box center [57, 268] width 6 height 6
click at [80, 260] on label "Isilon/PowerScale" at bounding box center [91, 264] width 58 height 8
click at [61, 261] on input "Isilon/PowerScale" at bounding box center [57, 264] width 6 height 6
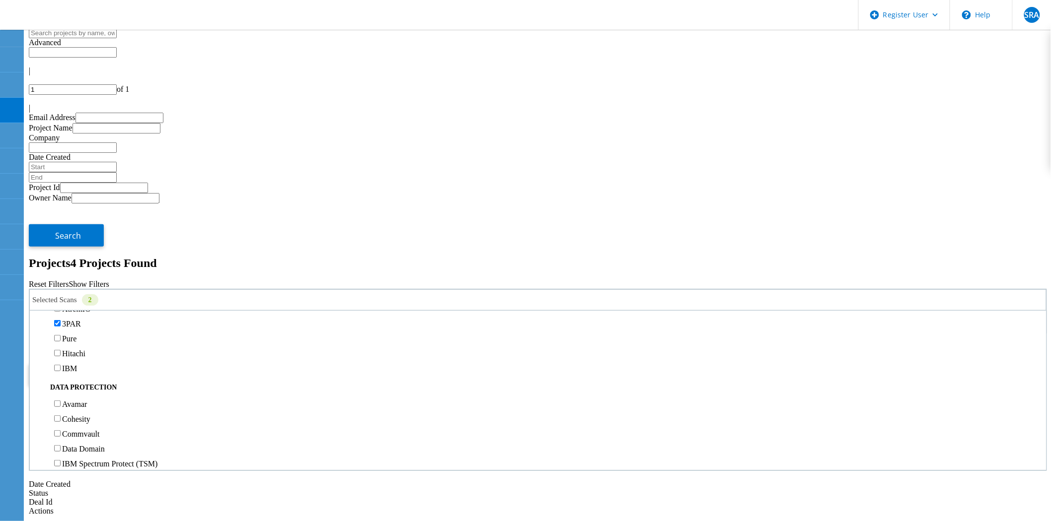
click at [104, 363] on button "Search" at bounding box center [66, 374] width 75 height 22
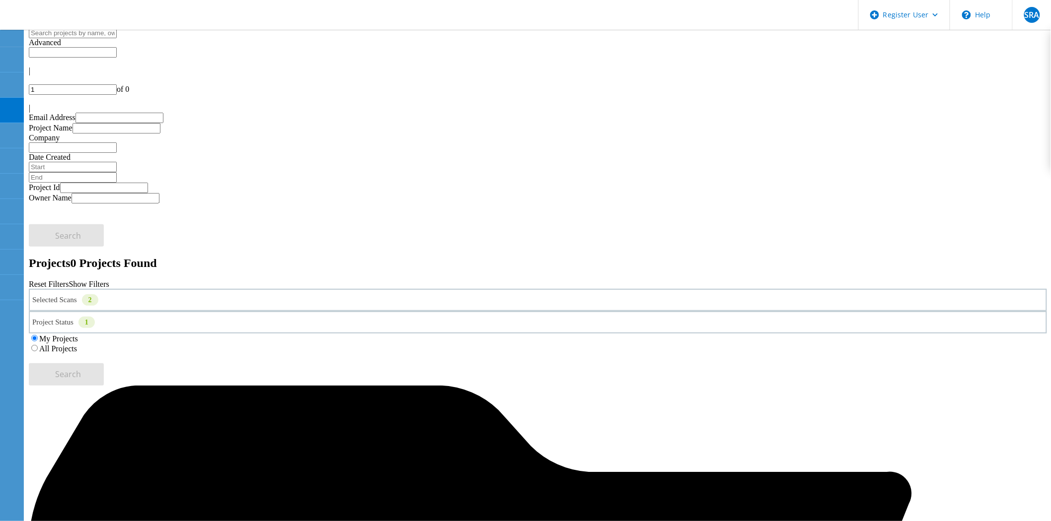
click at [77, 345] on label "All Projects" at bounding box center [58, 349] width 38 height 8
click at [38, 345] on input "All Projects" at bounding box center [34, 348] width 6 height 6
click at [104, 363] on button "Search" at bounding box center [66, 374] width 75 height 22
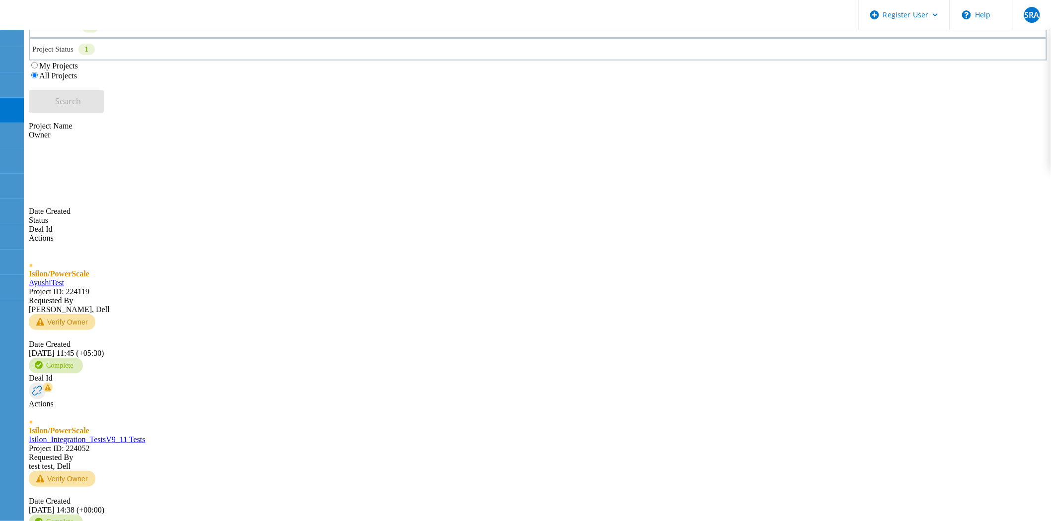
scroll to position [276, 0]
drag, startPoint x: 154, startPoint y: 281, endPoint x: 141, endPoint y: 277, distance: 13.5
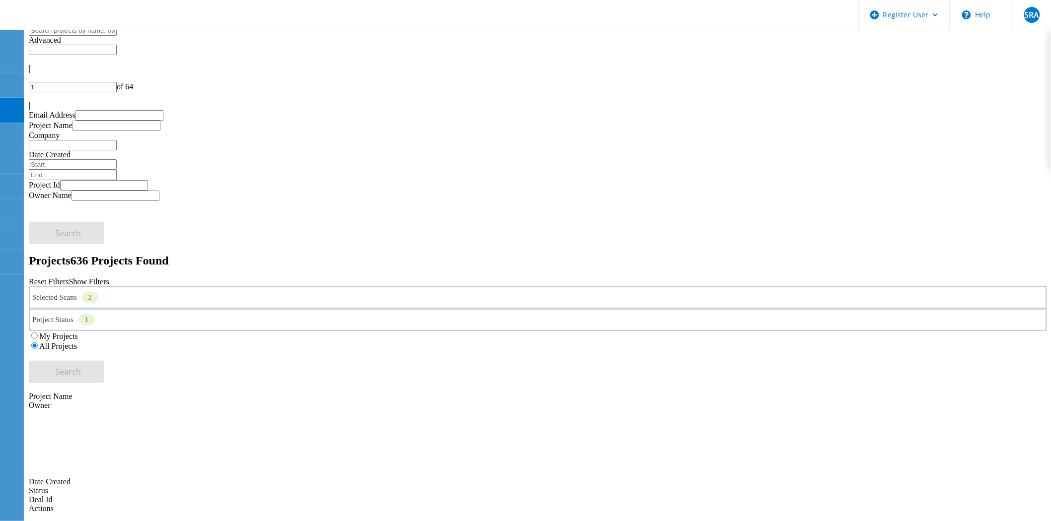
scroll to position [0, 0]
click at [217, 289] on div "Selected Scans 2" at bounding box center [538, 300] width 1018 height 22
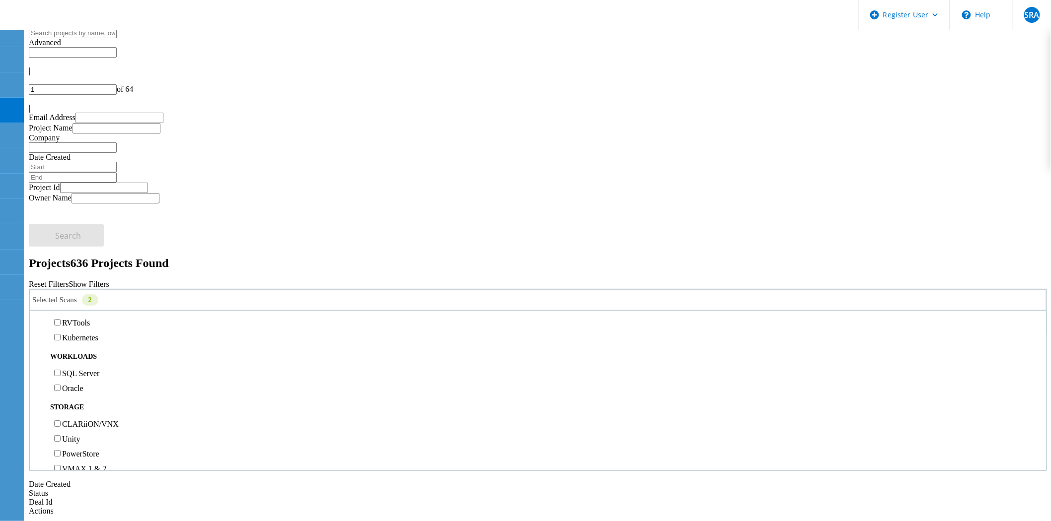
scroll to position [220, 0]
click at [74, 370] on label "Isilon/PowerScale" at bounding box center [91, 374] width 58 height 8
click at [61, 371] on input "Isilon/PowerScale" at bounding box center [57, 374] width 6 height 6
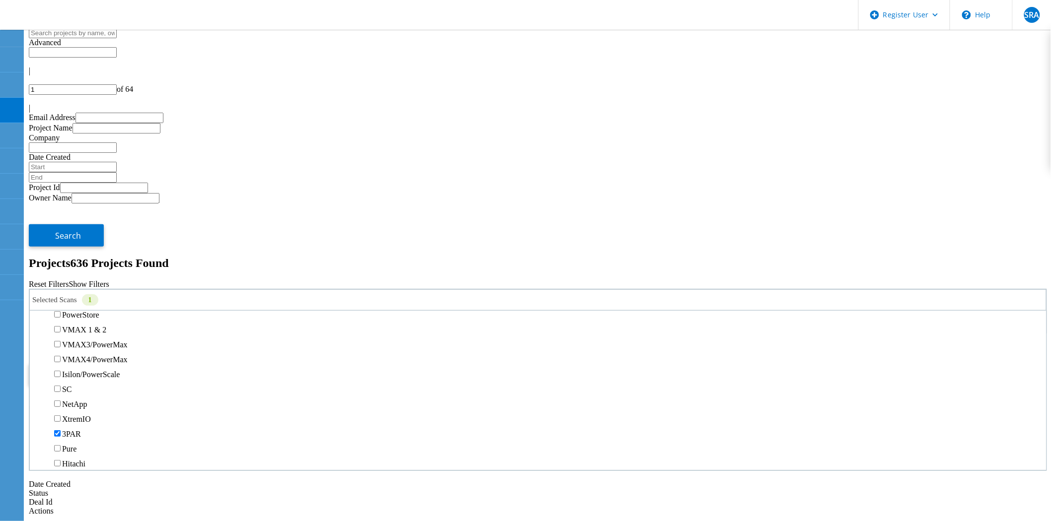
click at [104, 363] on button "Search" at bounding box center [66, 374] width 75 height 22
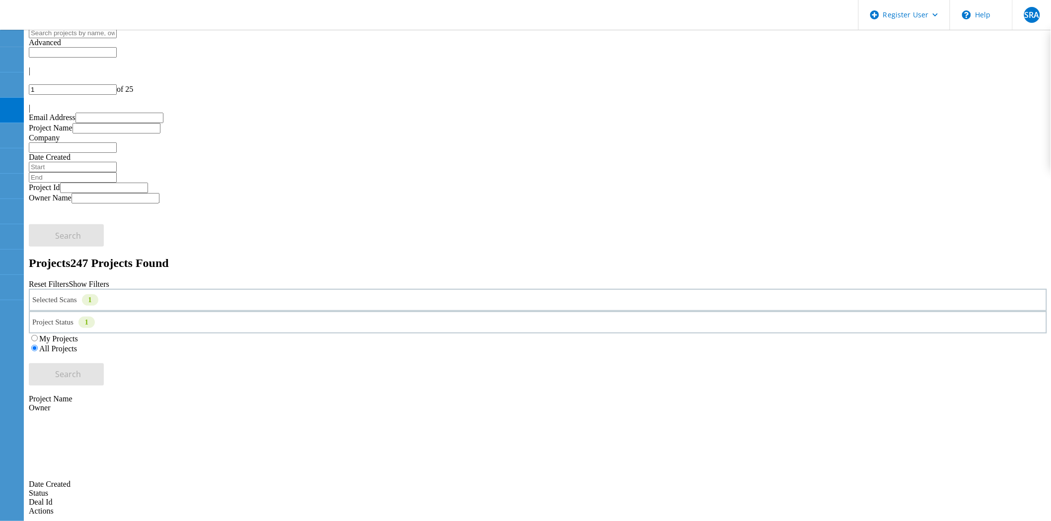
click at [172, 289] on div "Selected Scans 1" at bounding box center [538, 300] width 1018 height 22
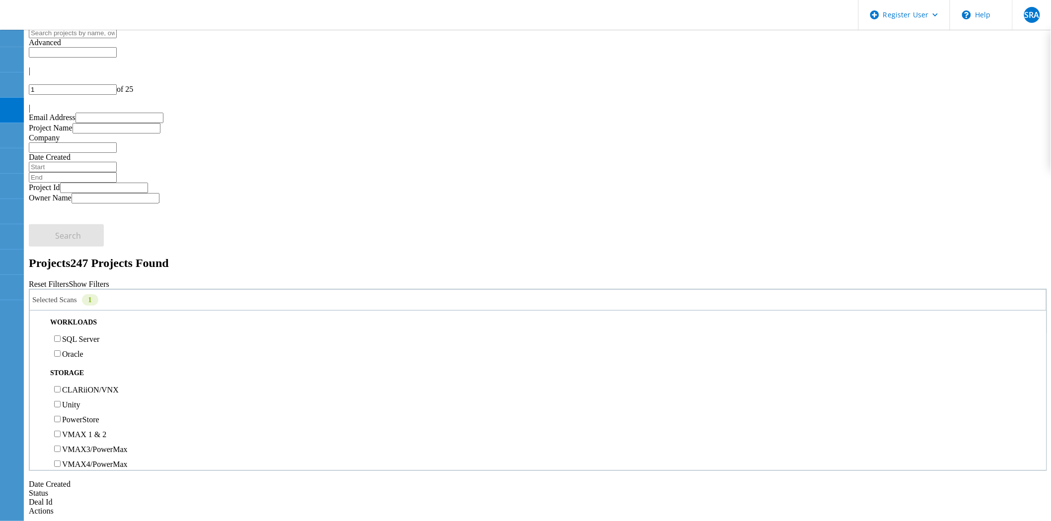
scroll to position [165, 0]
click at [83, 336] on label "CLARiiON/VNX" at bounding box center [90, 340] width 57 height 8
click at [61, 337] on input "CLARiiON/VNX" at bounding box center [57, 340] width 6 height 6
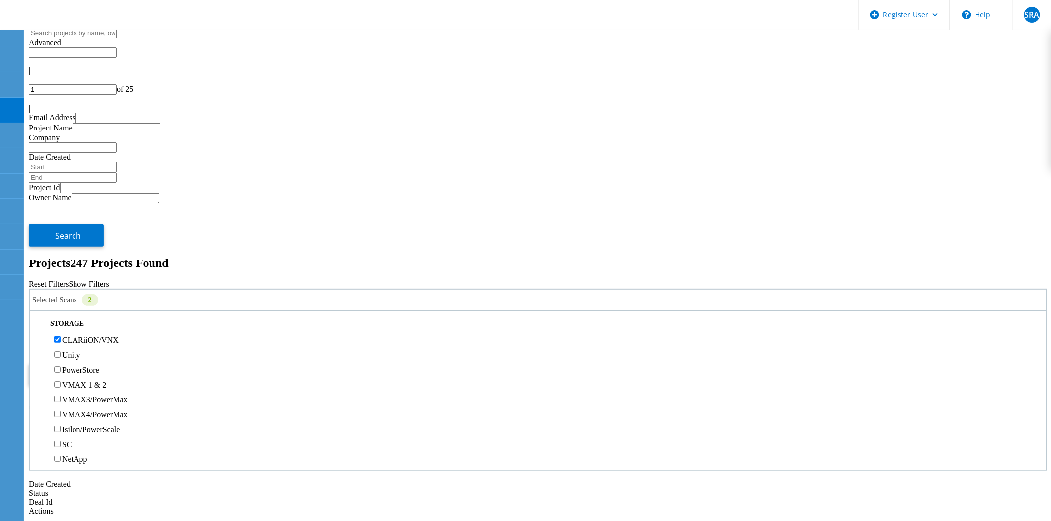
click at [80, 351] on label "Unity" at bounding box center [71, 355] width 18 height 8
click at [61, 352] on input "Unity" at bounding box center [57, 355] width 6 height 6
click at [82, 366] on label "PowerStore" at bounding box center [80, 370] width 37 height 8
click at [61, 366] on input "PowerStore" at bounding box center [57, 369] width 6 height 6
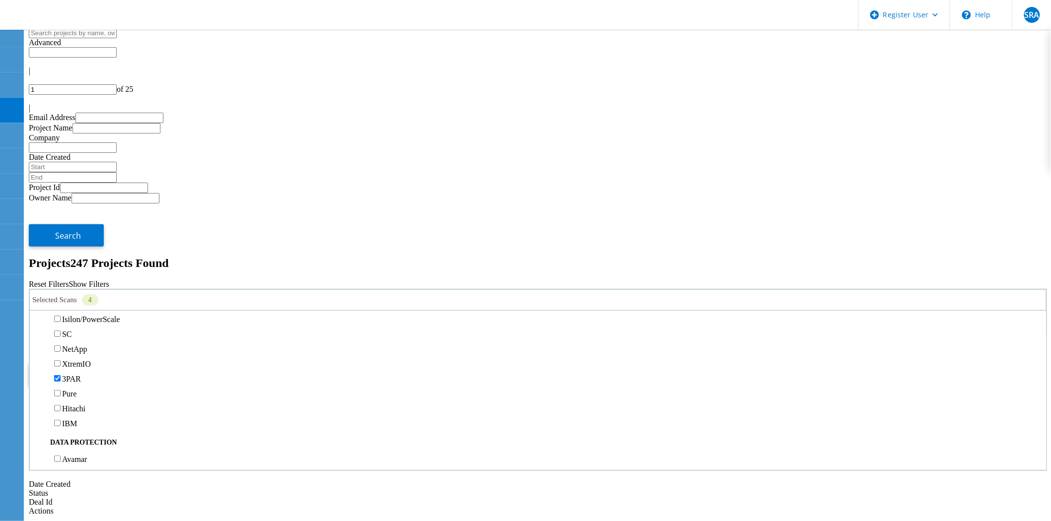
click at [75, 271] on label "VMAX 1 & 2" at bounding box center [84, 275] width 44 height 8
click at [61, 271] on input "VMAX 1 & 2" at bounding box center [57, 274] width 6 height 6
click at [75, 286] on label "VMAX3/PowerMax" at bounding box center [95, 290] width 66 height 8
click at [61, 286] on input "VMAX3/PowerMax" at bounding box center [57, 289] width 6 height 6
click at [75, 300] on label "VMAX4/PowerMax" at bounding box center [95, 304] width 66 height 8
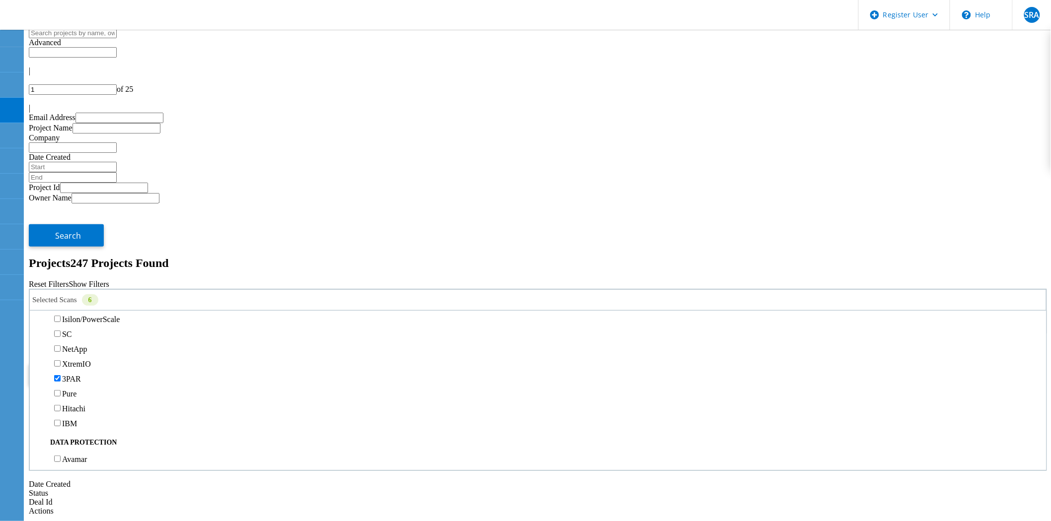
click at [61, 301] on input "VMAX4/PowerMax" at bounding box center [57, 304] width 6 height 6
click at [80, 315] on label "Isilon/PowerScale" at bounding box center [91, 319] width 58 height 8
click at [61, 316] on input "Isilon/PowerScale" at bounding box center [57, 319] width 6 height 6
click at [72, 330] on label "SC" at bounding box center [67, 334] width 10 height 8
click at [61, 331] on input "SC" at bounding box center [57, 334] width 6 height 6
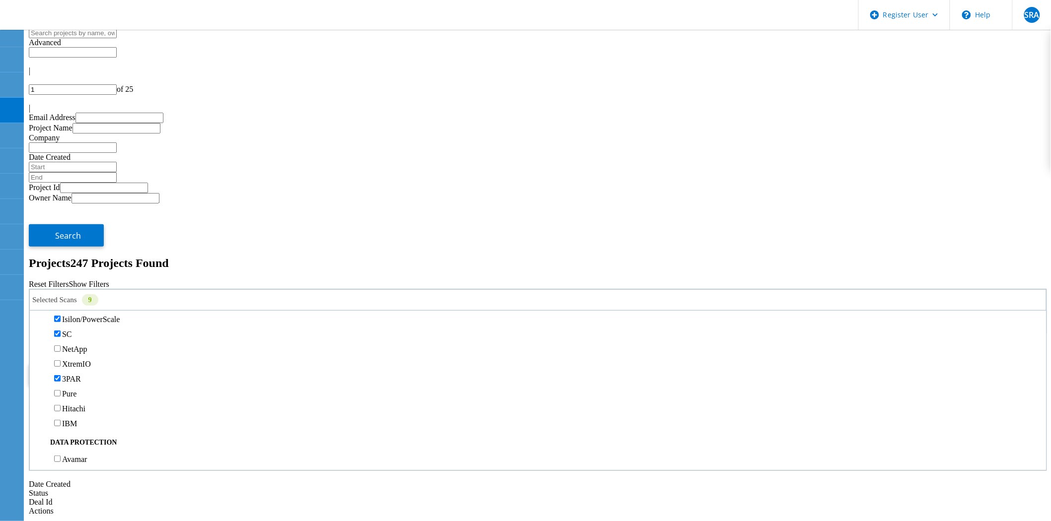
click at [82, 345] on label "NetApp" at bounding box center [74, 349] width 25 height 8
click at [61, 346] on input "NetApp" at bounding box center [57, 349] width 6 height 6
click at [81, 360] on label "XtremIO" at bounding box center [76, 364] width 29 height 8
click at [61, 361] on input "XtremIO" at bounding box center [57, 364] width 6 height 6
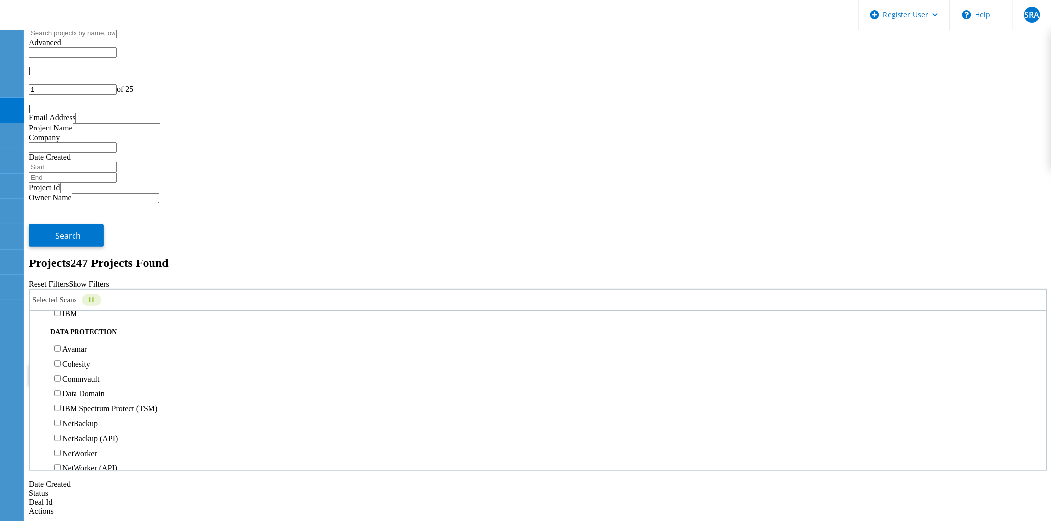
click at [76, 280] on label "Pure" at bounding box center [69, 284] width 14 height 8
click at [61, 280] on input "Pure" at bounding box center [57, 283] width 6 height 6
click at [76, 294] on label "Hitachi" at bounding box center [73, 298] width 23 height 8
click at [61, 295] on input "Hitachi" at bounding box center [57, 298] width 6 height 6
click at [77, 309] on label "IBM" at bounding box center [69, 313] width 15 height 8
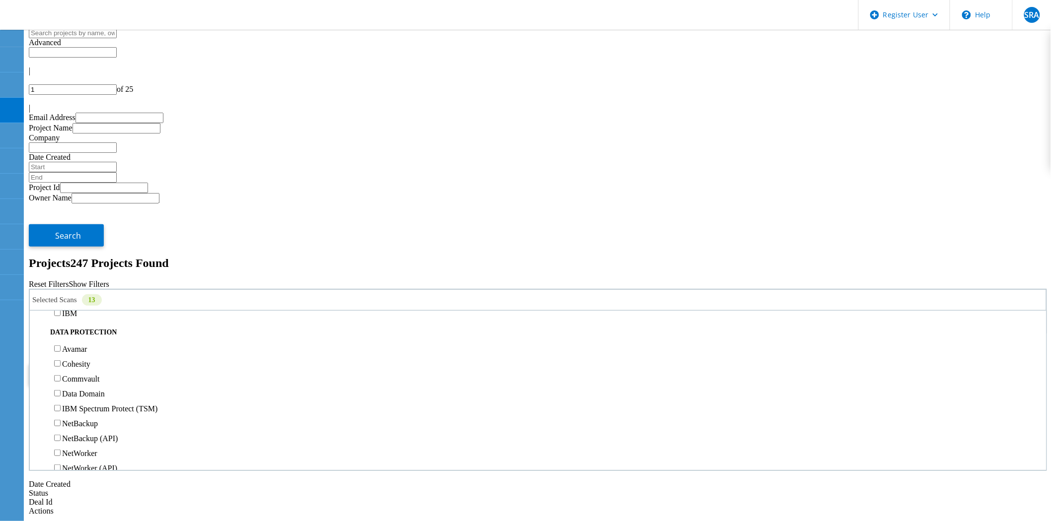
click at [61, 310] on input "IBM" at bounding box center [57, 313] width 6 height 6
click at [81, 369] on span "Search" at bounding box center [69, 374] width 26 height 11
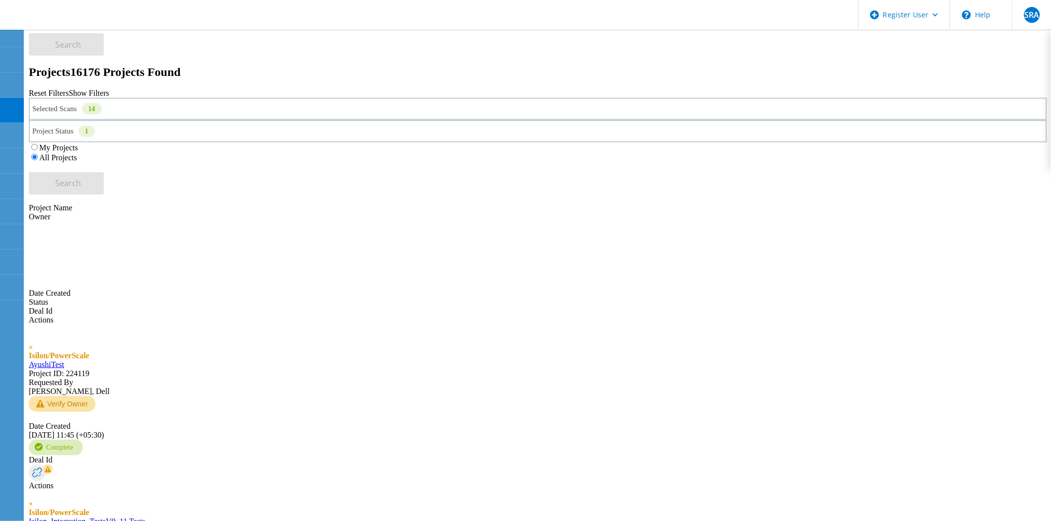
scroll to position [255, 0]
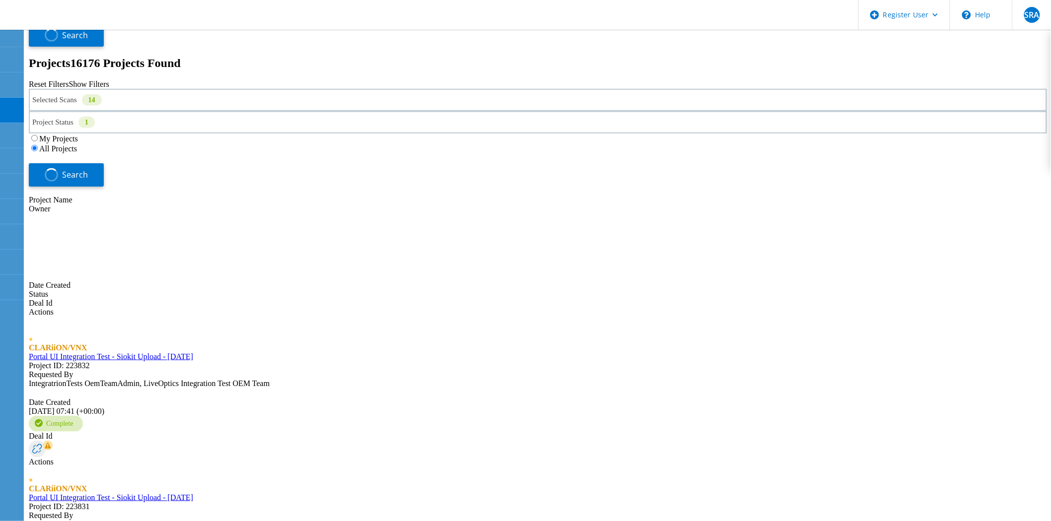
scroll to position [255, 0]
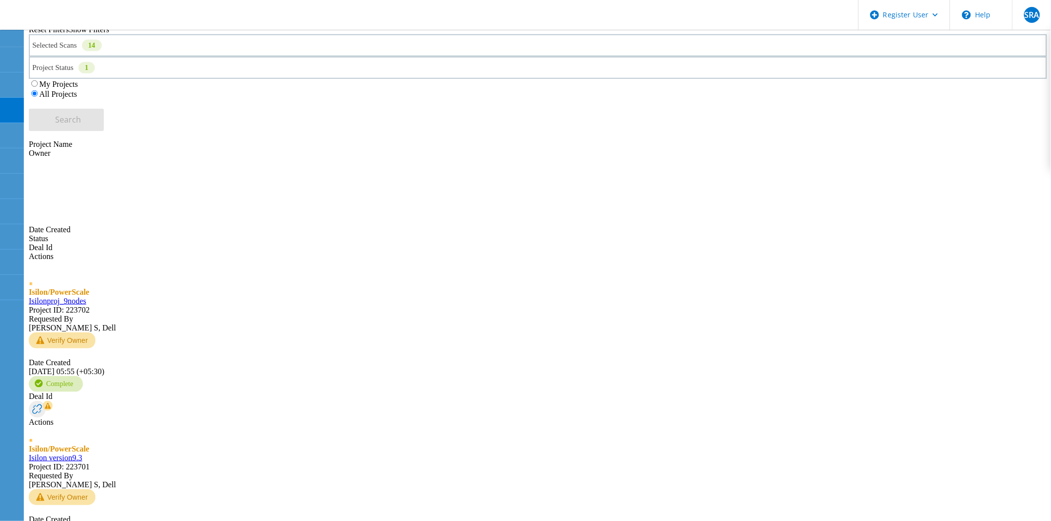
drag, startPoint x: 49, startPoint y: 369, endPoint x: 101, endPoint y: 368, distance: 52.1
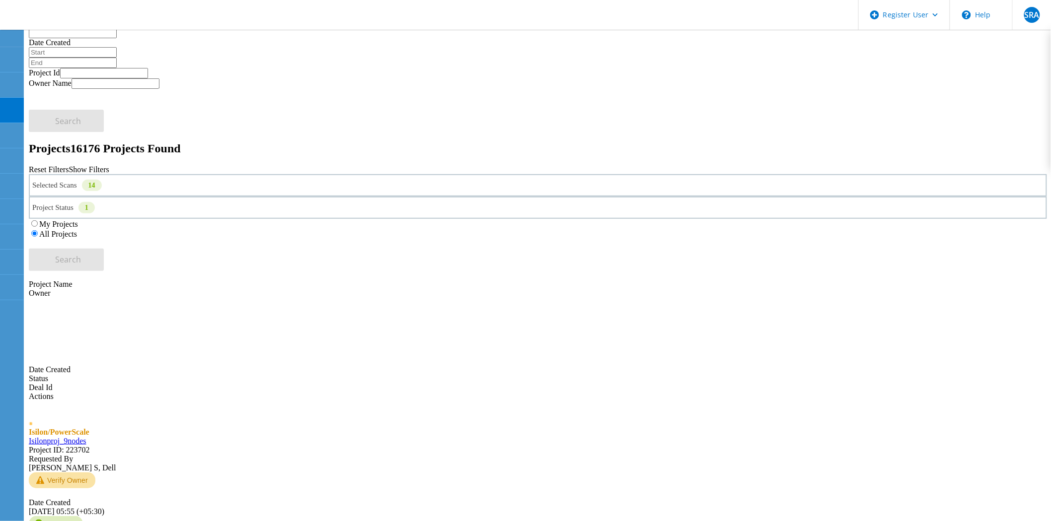
scroll to position [34, 0]
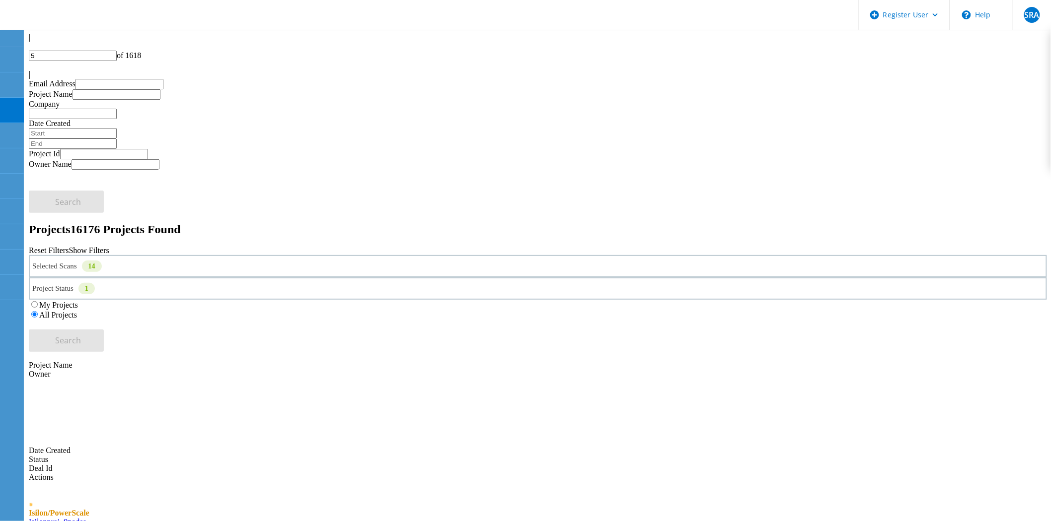
click at [1019, 61] on div at bounding box center [538, 65] width 1018 height 9
type input "6"
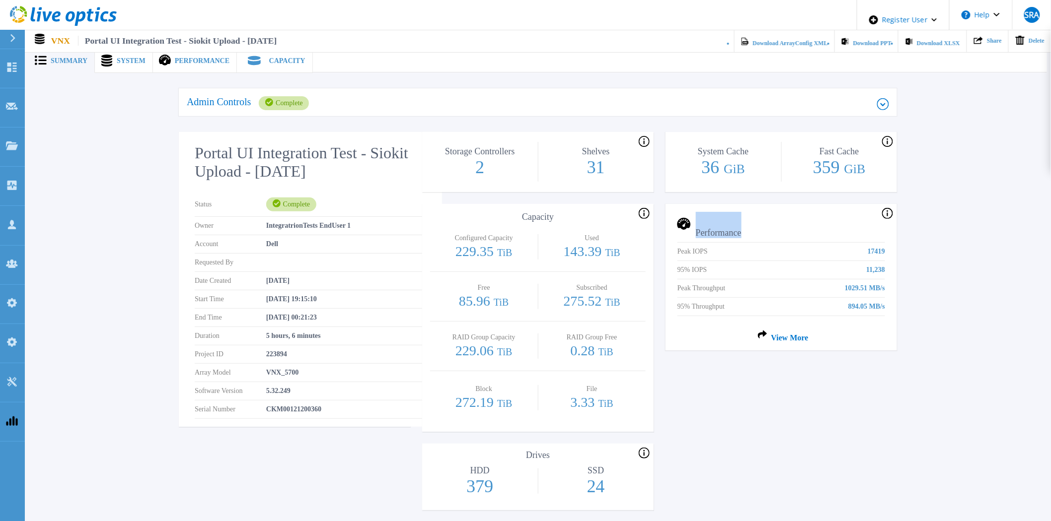
drag, startPoint x: 747, startPoint y: 226, endPoint x: 679, endPoint y: 228, distance: 68.1
click at [679, 228] on h2 "Performance" at bounding box center [778, 225] width 213 height 26
drag, startPoint x: 837, startPoint y: 242, endPoint x: 912, endPoint y: 302, distance: 95.8
click at [892, 310] on div "Performance Peak IOPS 17419 95% IOPS 11,238 Peak Throughput 1029.51 MB/s 95% Th…" at bounding box center [780, 277] width 231 height 146
click at [920, 298] on div "Admin Controls Complete Download Raw Files Retry Delete Portal UI Integration T…" at bounding box center [538, 366] width 1018 height 589
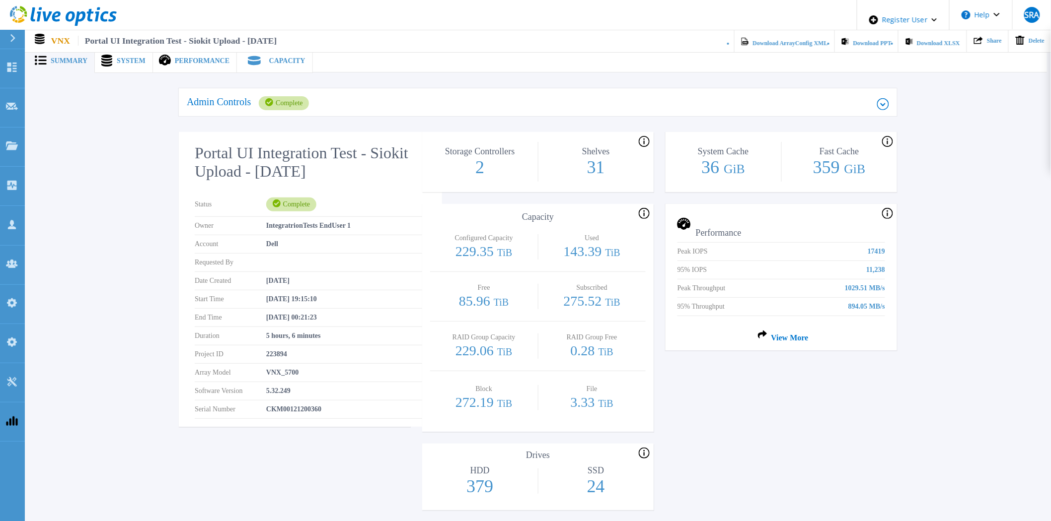
click at [791, 334] on span "View More" at bounding box center [781, 338] width 54 height 16
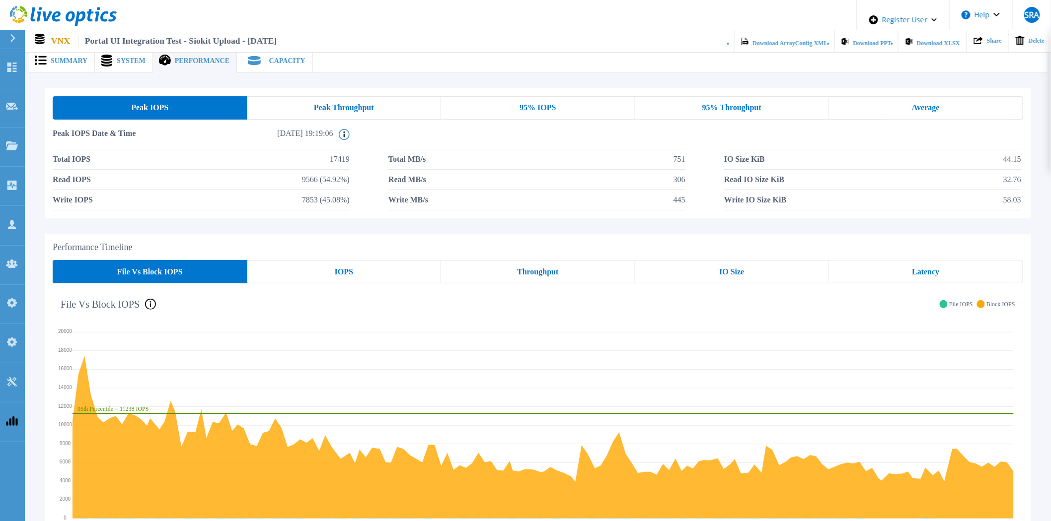
click at [117, 60] on span "System" at bounding box center [131, 61] width 29 height 7
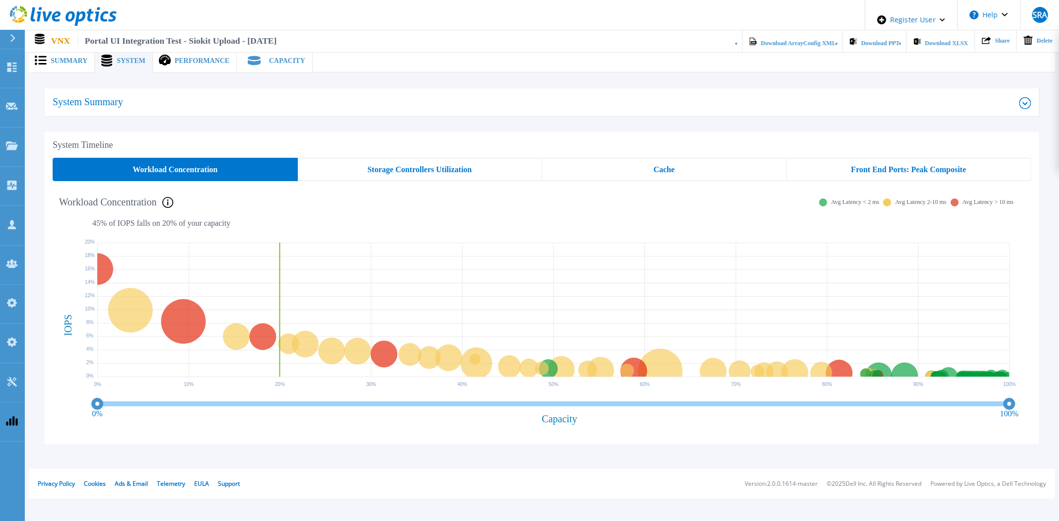
click at [73, 60] on span "Summary" at bounding box center [69, 61] width 37 height 7
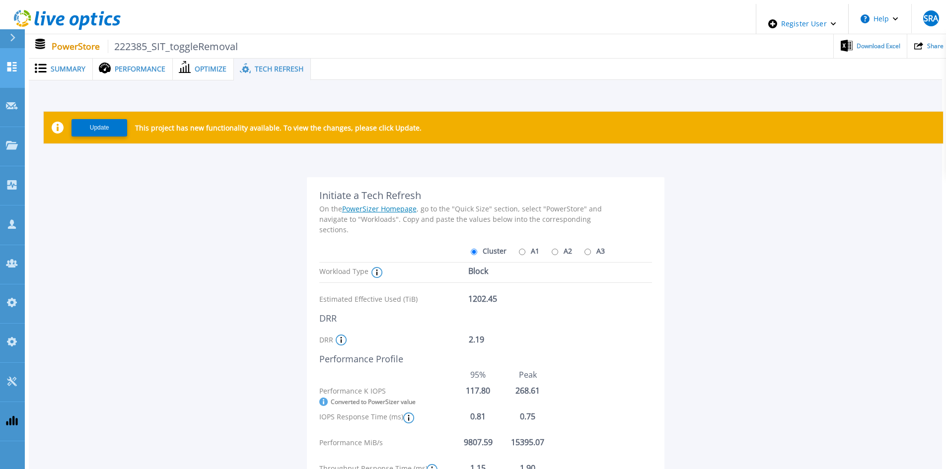
click at [23, 59] on link "Dashboard Dashboard" at bounding box center [12, 68] width 25 height 39
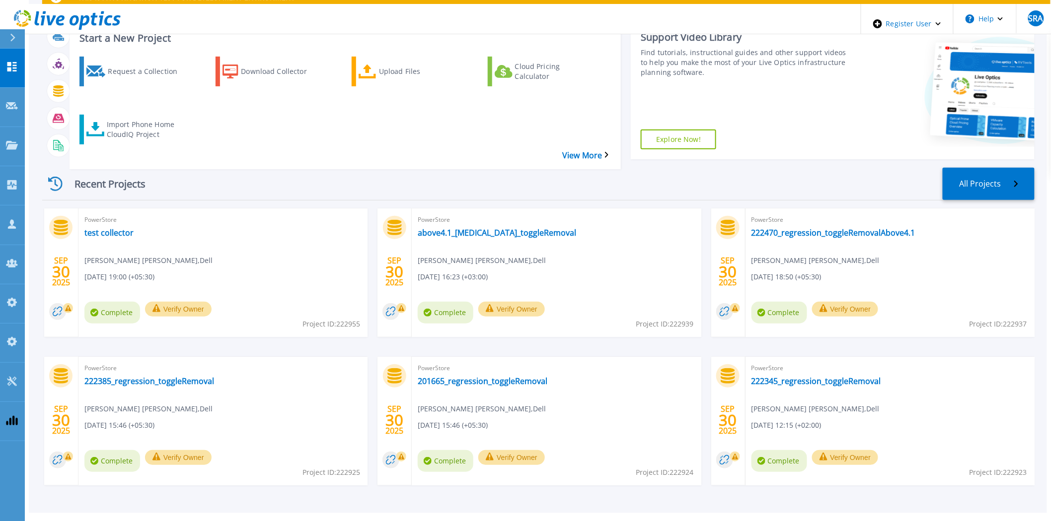
scroll to position [71, 0]
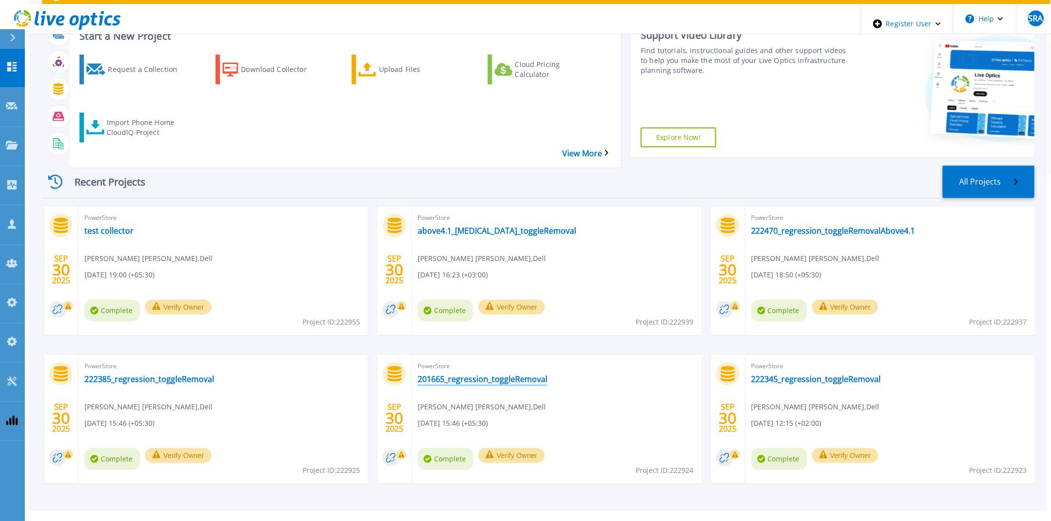
click at [465, 374] on link "201665_regression_toggleRemoval" at bounding box center [483, 379] width 130 height 10
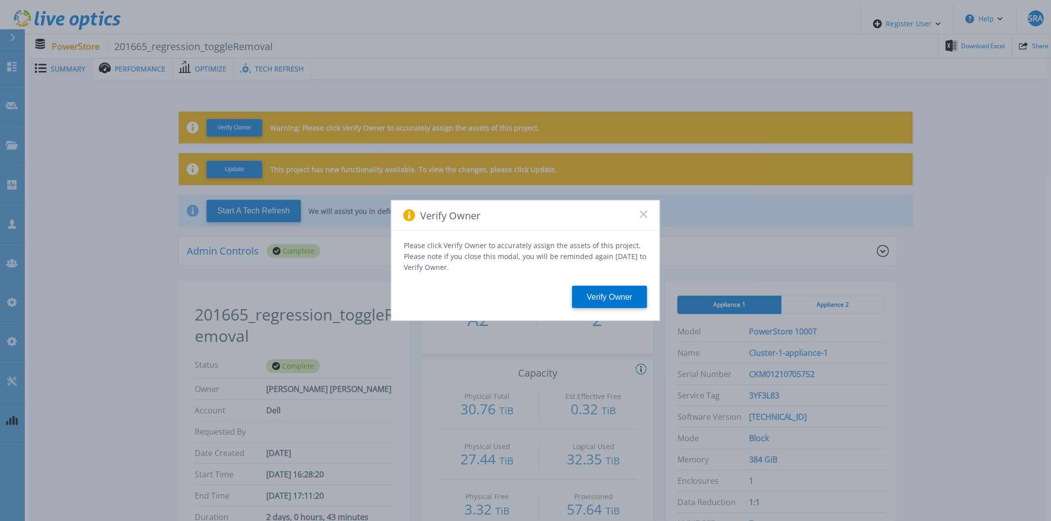
click at [648, 221] on div "Verify Owner" at bounding box center [525, 216] width 268 height 30
click at [641, 218] on rect at bounding box center [643, 214] width 8 height 8
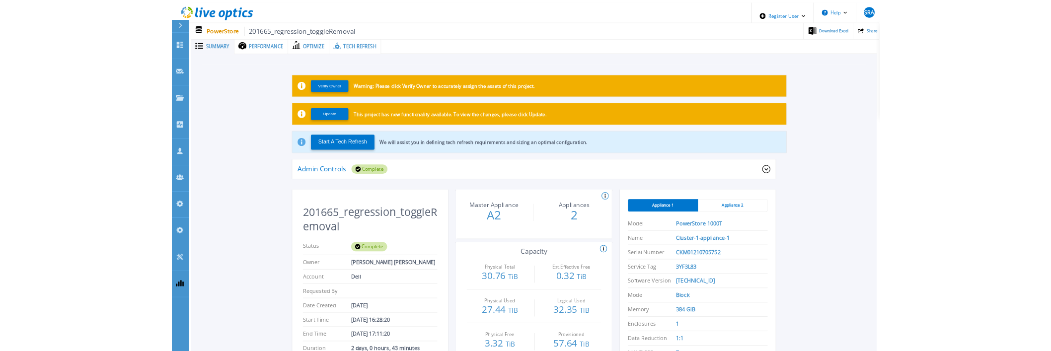
scroll to position [55, 0]
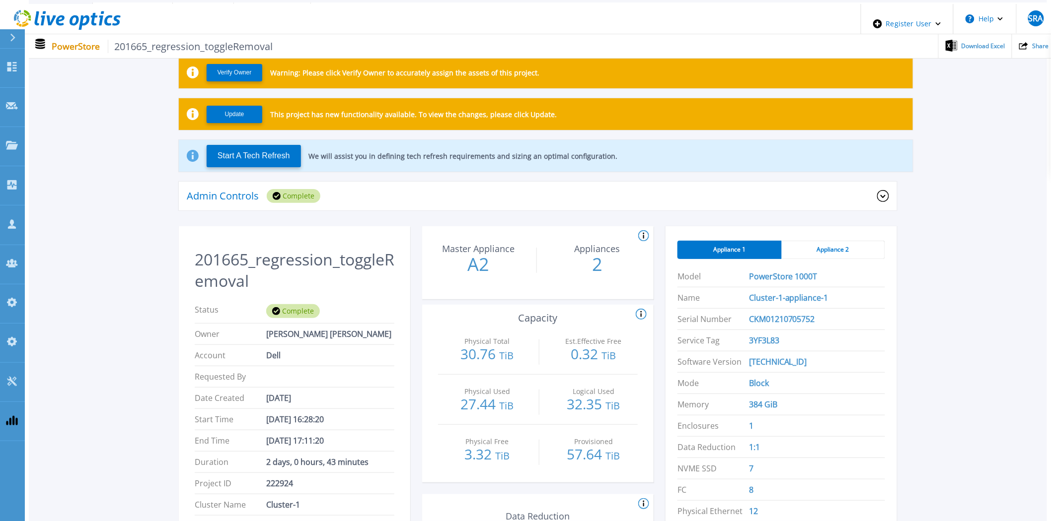
click at [282, 351] on li "Account Dell" at bounding box center [295, 355] width 200 height 21
drag, startPoint x: 282, startPoint y: 349, endPoint x: 268, endPoint y: 346, distance: 14.3
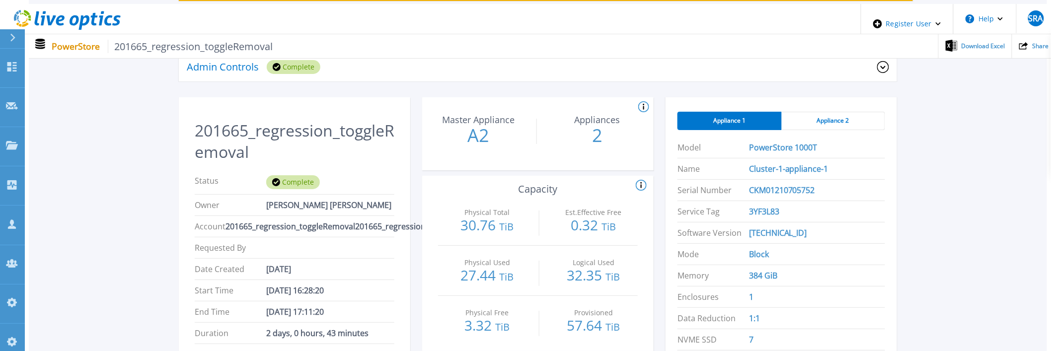
scroll to position [165, 0]
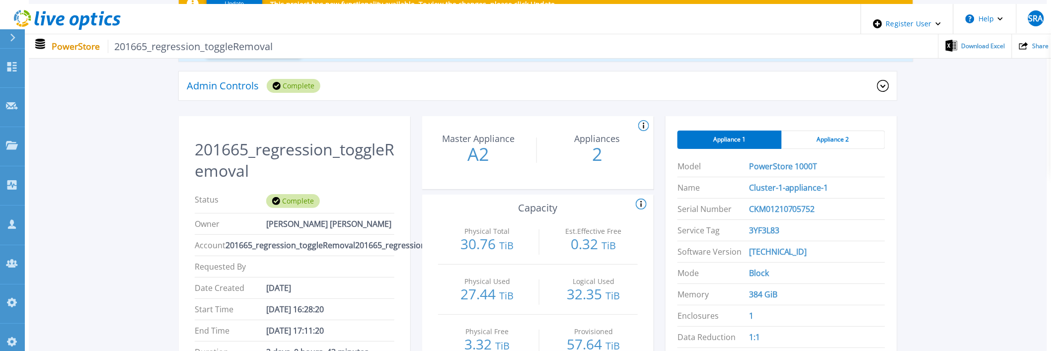
click at [208, 218] on span "Owner" at bounding box center [231, 223] width 72 height 11
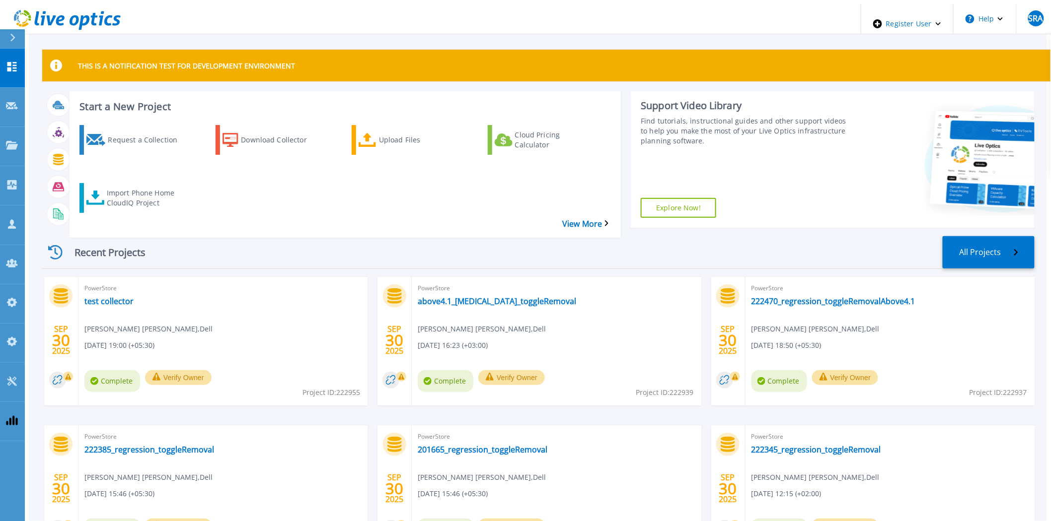
click at [197, 241] on div "Recent Projects All Projects" at bounding box center [538, 252] width 992 height 33
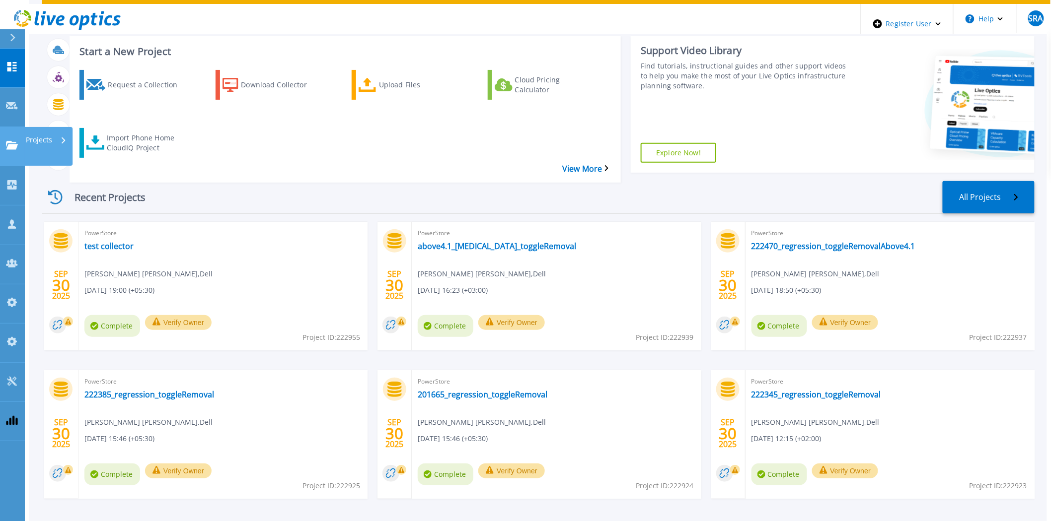
click at [12, 141] on icon at bounding box center [12, 145] width 12 height 8
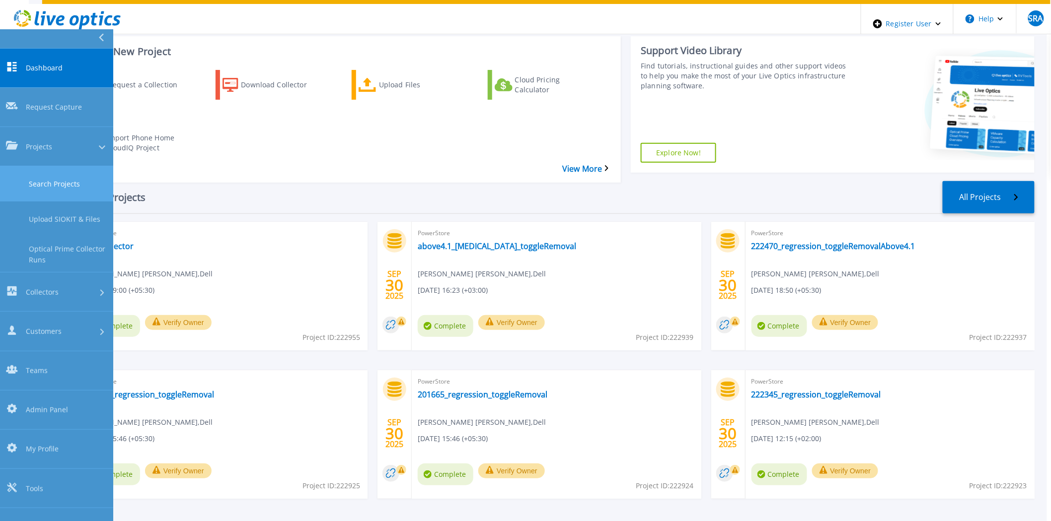
click at [52, 166] on link "Search Projects" at bounding box center [56, 183] width 113 height 35
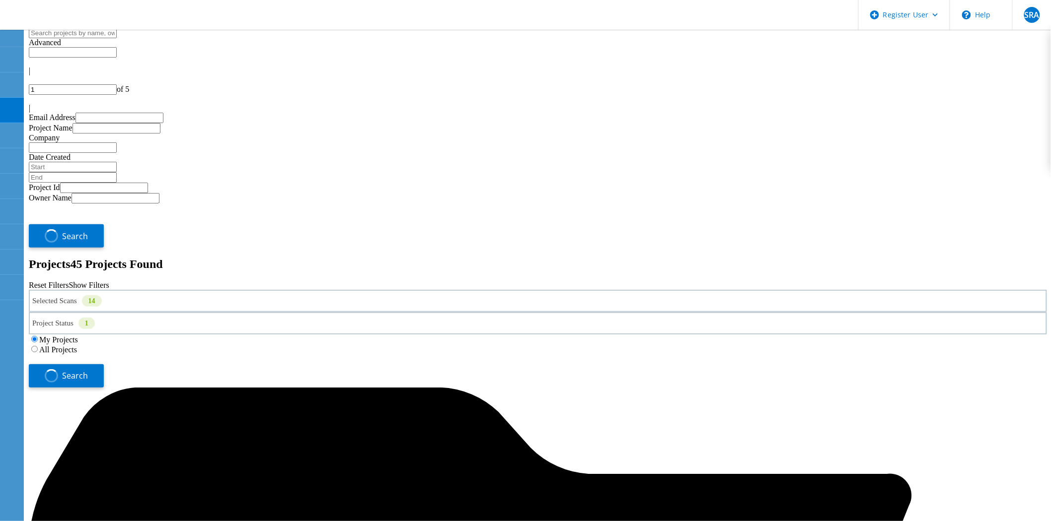
click at [271, 290] on div "Selected Scans 14" at bounding box center [538, 301] width 1018 height 22
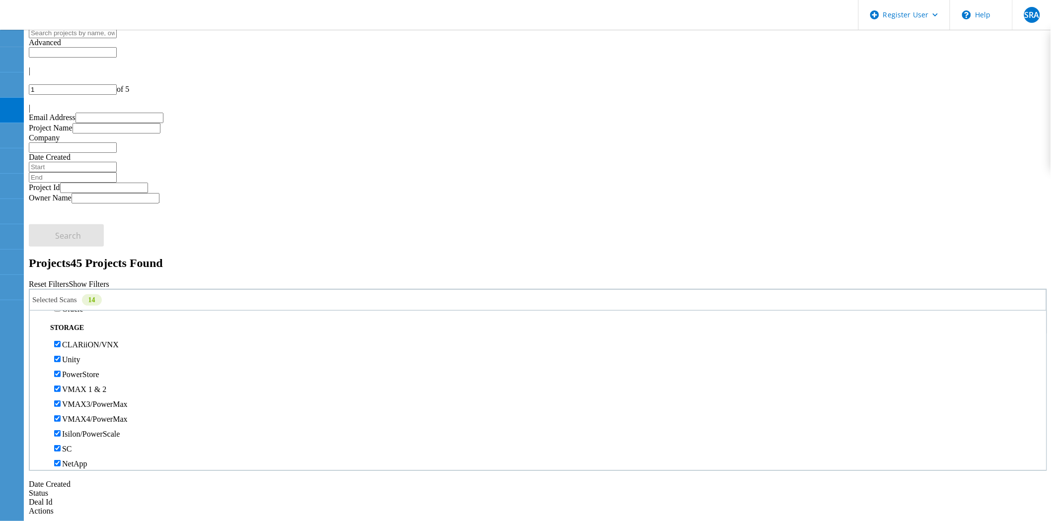
scroll to position [220, 0]
click at [73, 281] on label "CLARiiON/VNX" at bounding box center [90, 285] width 57 height 8
click at [61, 282] on input "CLARiiON/VNX" at bounding box center [57, 285] width 6 height 6
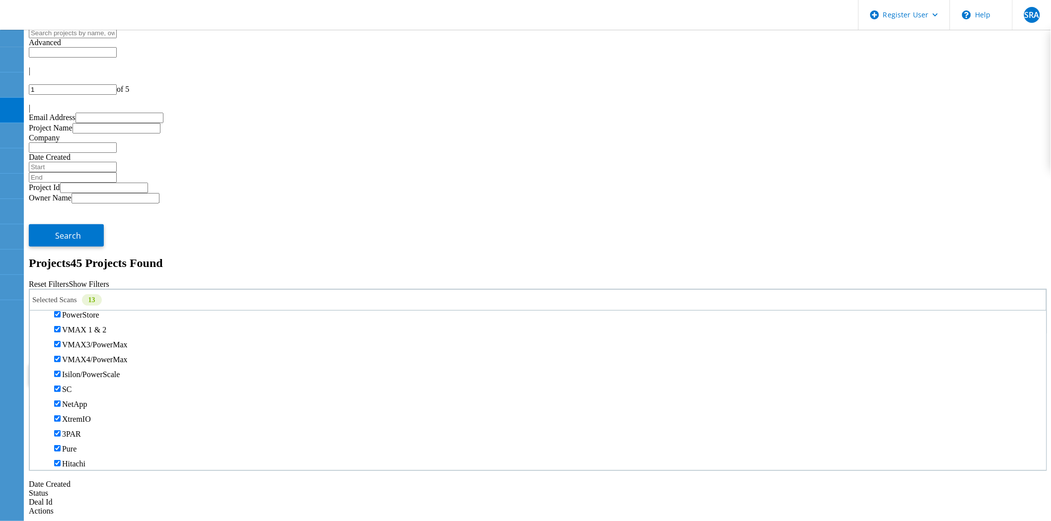
click at [76, 278] on div "CLARiiON/VNX" at bounding box center [538, 285] width 1006 height 15
click at [76, 296] on label "Unity" at bounding box center [71, 300] width 18 height 8
click at [61, 296] on input "Unity" at bounding box center [57, 299] width 6 height 6
click at [76, 326] on label "VMAX 1 & 2" at bounding box center [84, 330] width 44 height 8
click at [61, 326] on input "VMAX 1 & 2" at bounding box center [57, 329] width 6 height 6
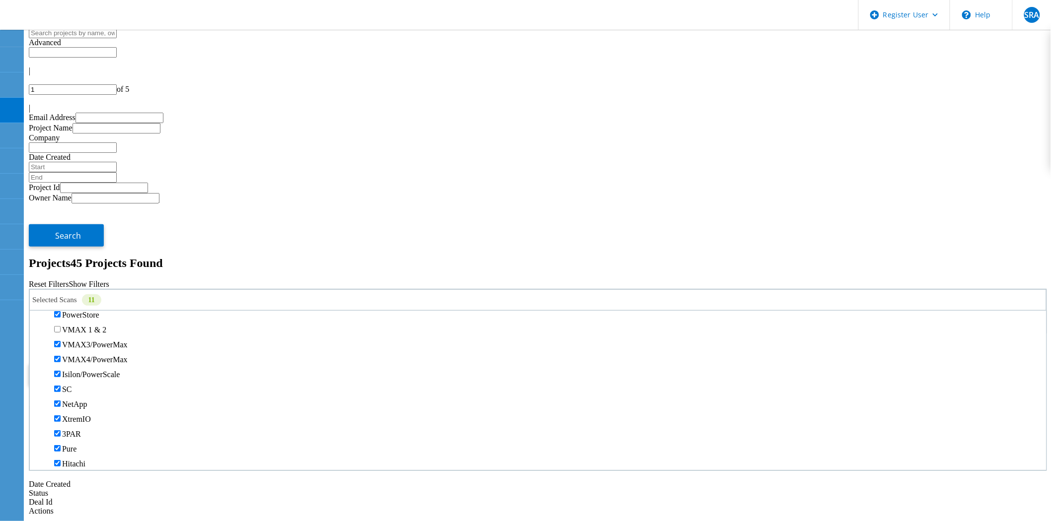
drag, startPoint x: 80, startPoint y: 251, endPoint x: 81, endPoint y: 272, distance: 20.4
click at [80, 341] on label "VMAX3/PowerMax" at bounding box center [95, 345] width 66 height 8
click at [61, 341] on input "VMAX3/PowerMax" at bounding box center [57, 344] width 6 height 6
click at [81, 356] on label "VMAX4/PowerMax" at bounding box center [95, 360] width 66 height 8
click at [61, 356] on input "VMAX4/PowerMax" at bounding box center [57, 359] width 6 height 6
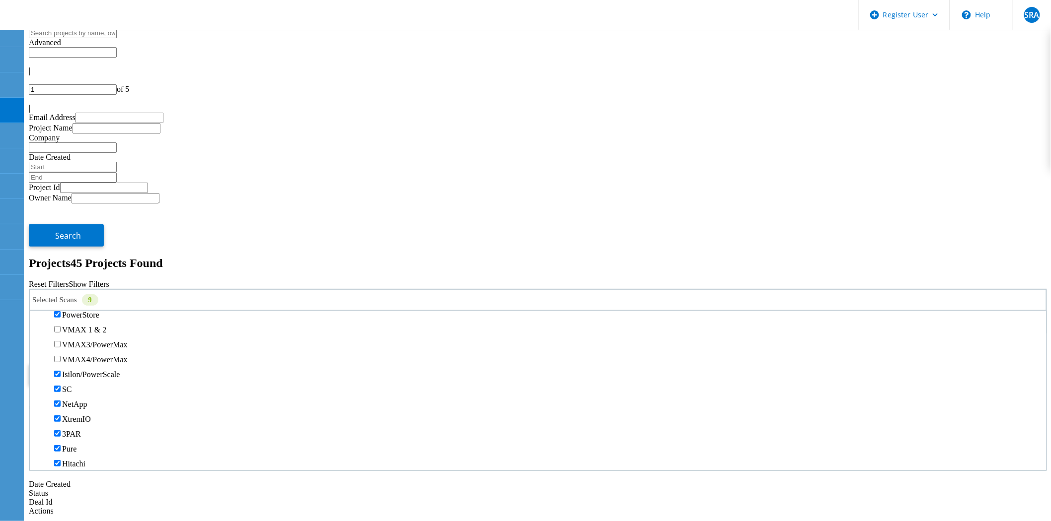
click at [80, 370] on label "Isilon/PowerScale" at bounding box center [91, 374] width 58 height 8
click at [61, 371] on input "Isilon/PowerScale" at bounding box center [57, 374] width 6 height 6
click at [72, 330] on label "SC" at bounding box center [67, 334] width 10 height 8
click at [61, 331] on input "SC" at bounding box center [57, 334] width 6 height 6
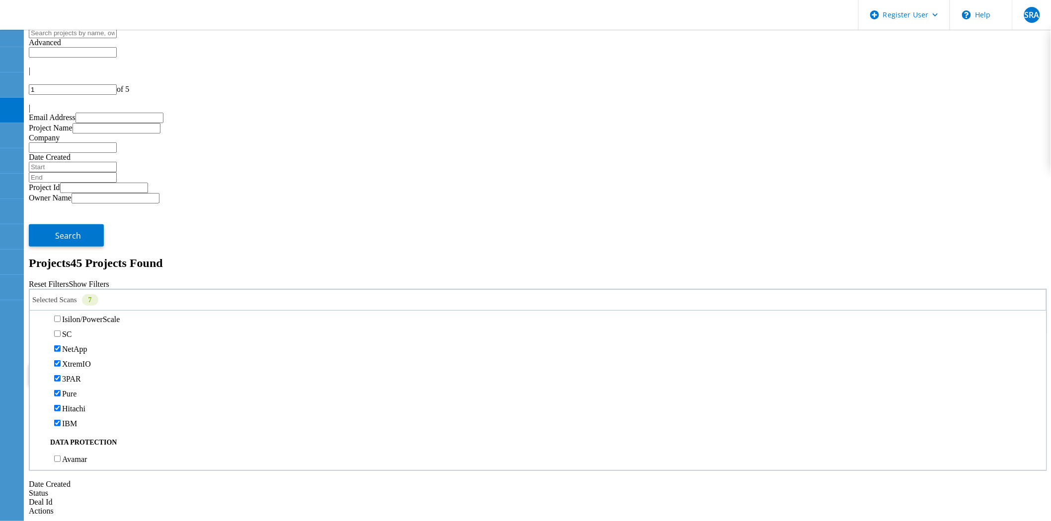
click at [76, 345] on label "NetApp" at bounding box center [74, 349] width 25 height 8
click at [61, 346] on input "NetApp" at bounding box center [57, 349] width 6 height 6
click at [81, 360] on label "XtremIO" at bounding box center [76, 364] width 29 height 8
click at [61, 361] on input "XtremIO" at bounding box center [57, 364] width 6 height 6
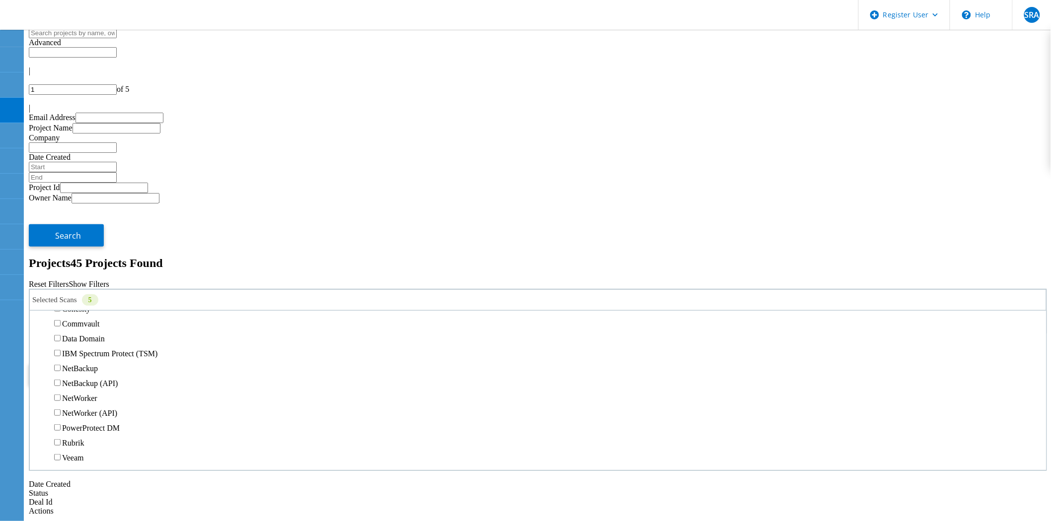
click at [81, 210] on label "3PAR" at bounding box center [71, 214] width 19 height 8
click at [61, 210] on input "3PAR" at bounding box center [57, 213] width 6 height 6
drag, startPoint x: 83, startPoint y: 181, endPoint x: 81, endPoint y: 199, distance: 18.0
click at [76, 224] on label "Pure" at bounding box center [69, 228] width 14 height 8
click at [61, 225] on input "Pure" at bounding box center [57, 228] width 6 height 6
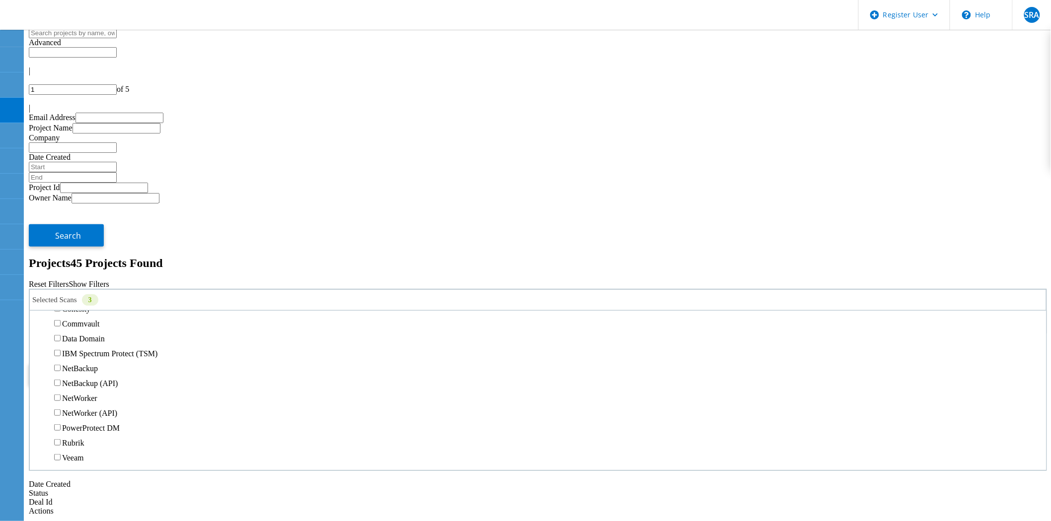
click at [81, 239] on label "Hitachi" at bounding box center [73, 243] width 23 height 8
click at [61, 240] on input "Hitachi" at bounding box center [57, 243] width 6 height 6
click at [77, 254] on label "IBM" at bounding box center [69, 258] width 15 height 8
click at [61, 255] on input "IBM" at bounding box center [57, 258] width 6 height 6
click at [104, 363] on button "Search" at bounding box center [66, 374] width 75 height 22
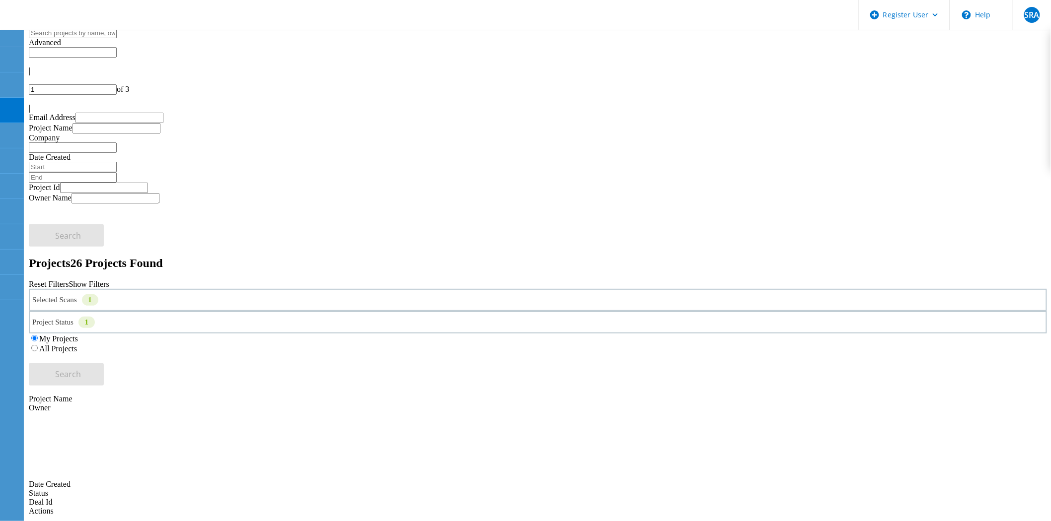
click at [697, 344] on div "All Projects" at bounding box center [538, 349] width 1018 height 10
click at [77, 345] on label "All Projects" at bounding box center [58, 349] width 38 height 8
click at [38, 345] on input "All Projects" at bounding box center [34, 348] width 6 height 6
drag, startPoint x: 927, startPoint y: 133, endPoint x: 952, endPoint y: 129, distance: 25.6
click at [104, 363] on button "Search" at bounding box center [66, 374] width 75 height 22
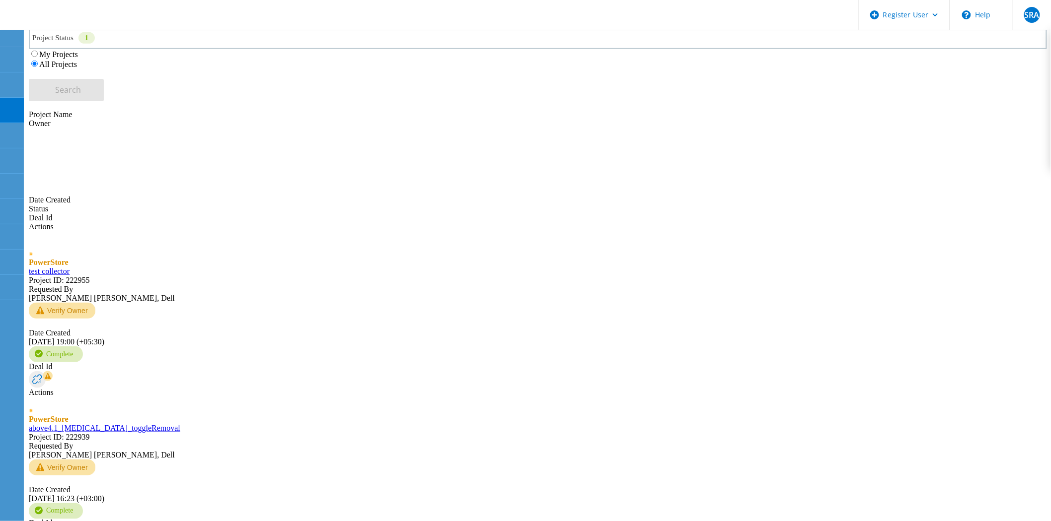
scroll to position [290, 0]
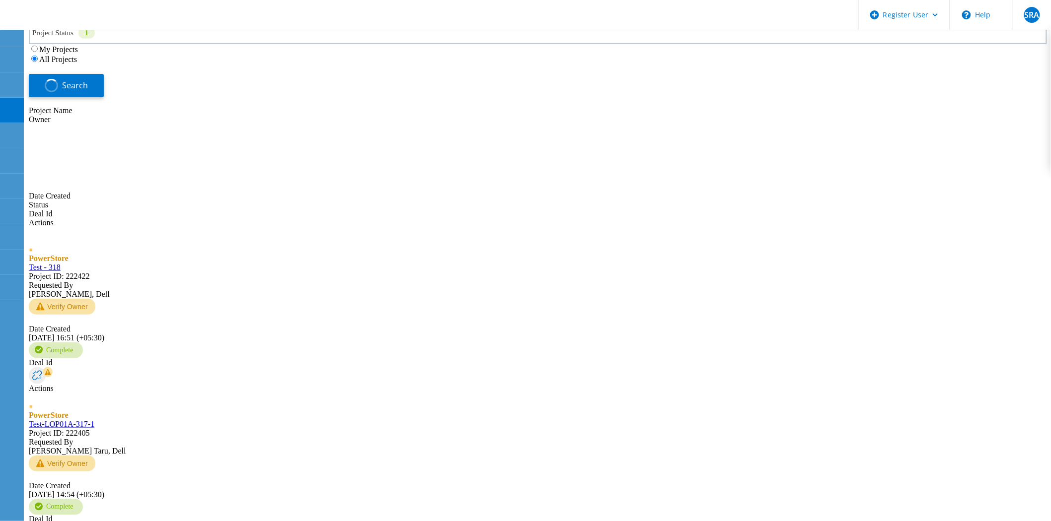
scroll to position [282, 0]
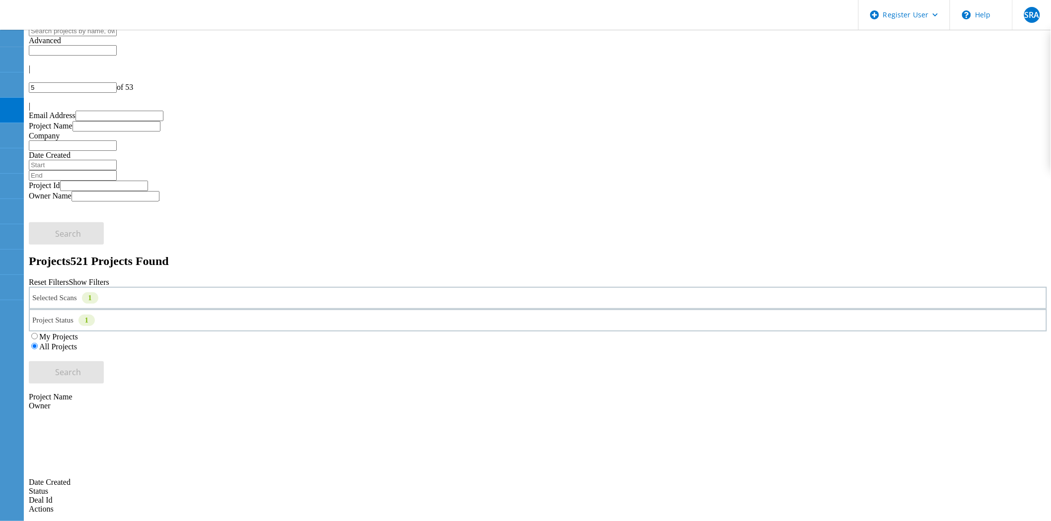
scroll to position [0, 0]
click at [1011, 95] on div at bounding box center [538, 99] width 1018 height 9
type input "6"
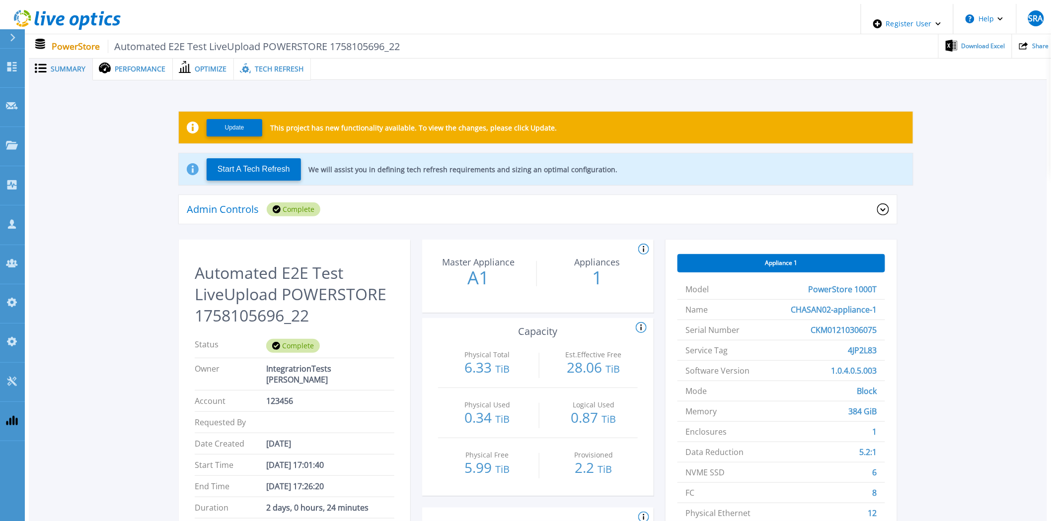
scroll to position [55, 0]
click at [303, 391] on li "Account 123456" at bounding box center [295, 401] width 200 height 21
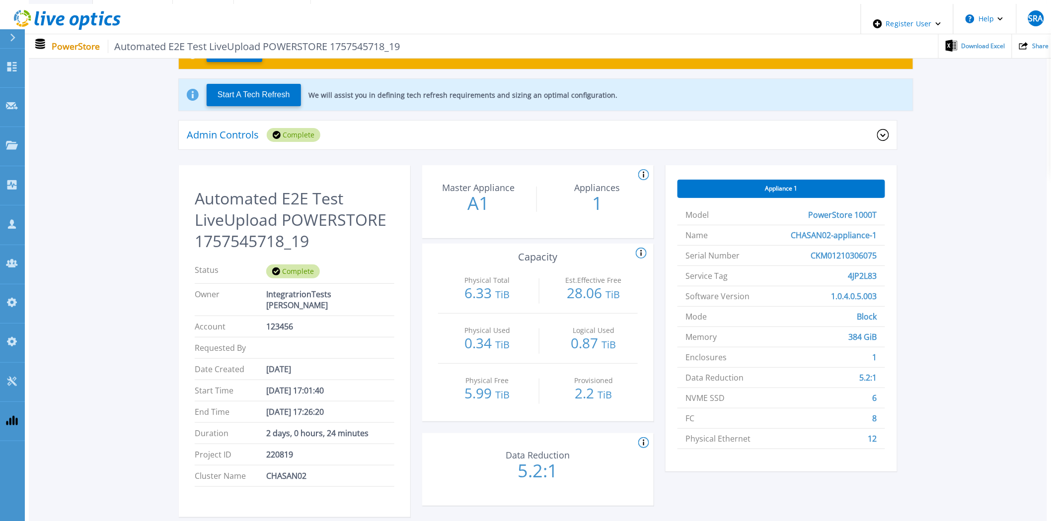
scroll to position [55, 0]
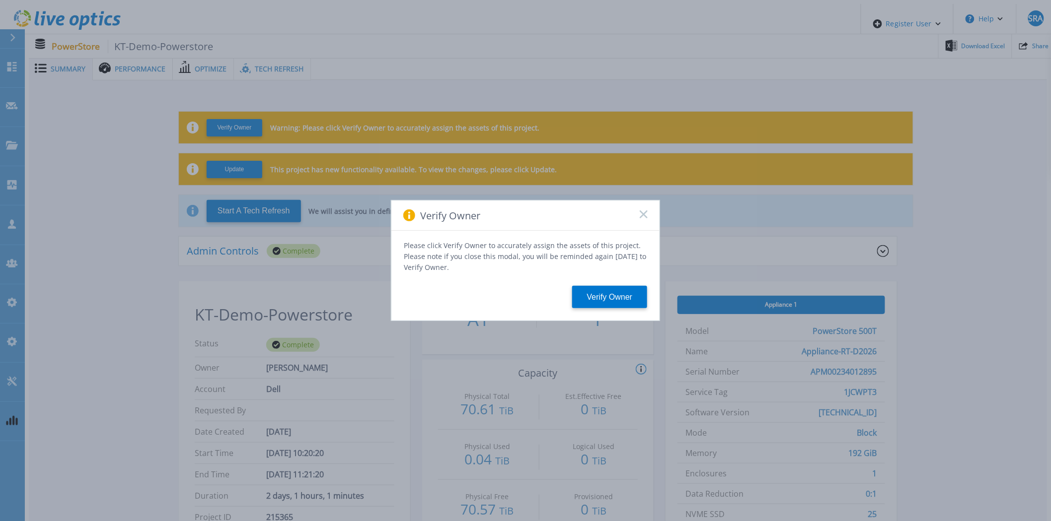
click at [641, 223] on div "Verify Owner" at bounding box center [525, 216] width 268 height 30
click at [640, 217] on icon at bounding box center [644, 215] width 8 height 8
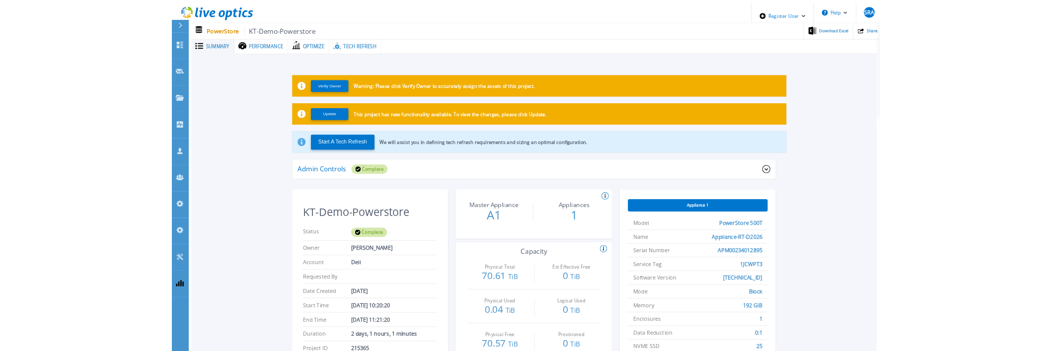
scroll to position [55, 0]
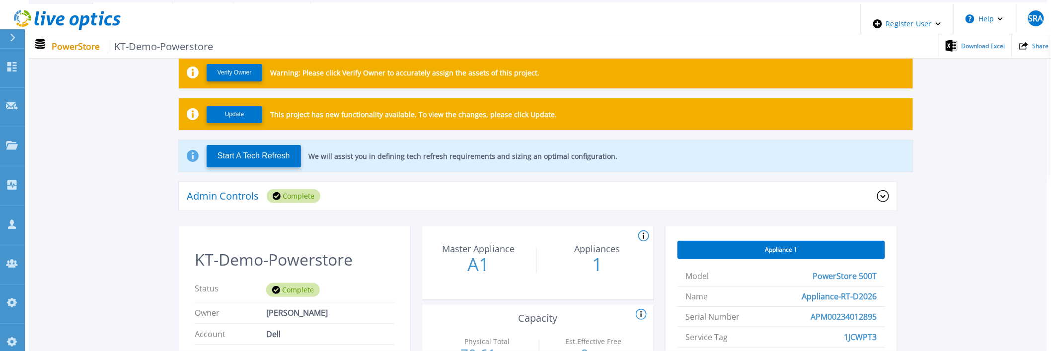
click at [280, 329] on span "Dell" at bounding box center [330, 334] width 128 height 11
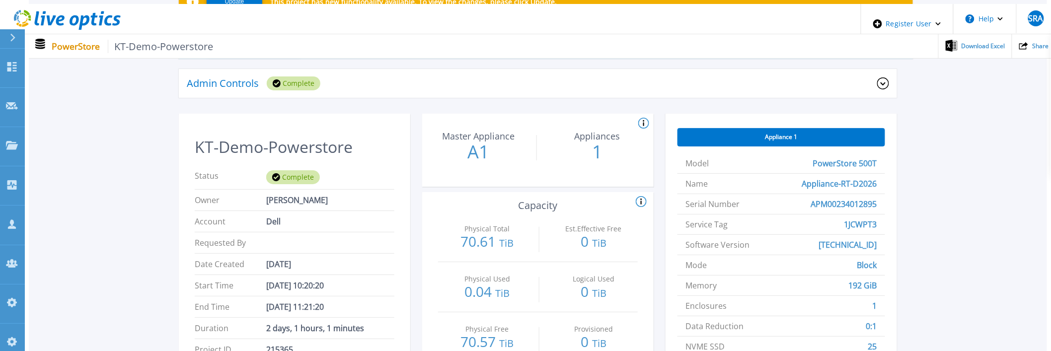
scroll to position [165, 0]
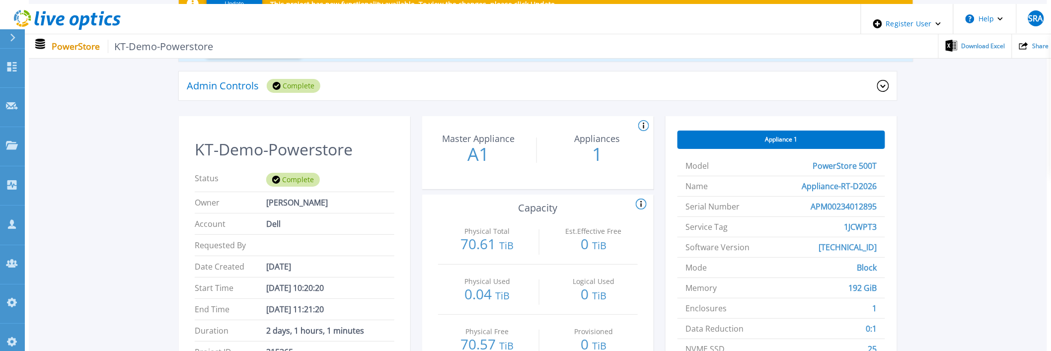
click at [820, 202] on span "APM00234012895" at bounding box center [844, 207] width 66 height 20
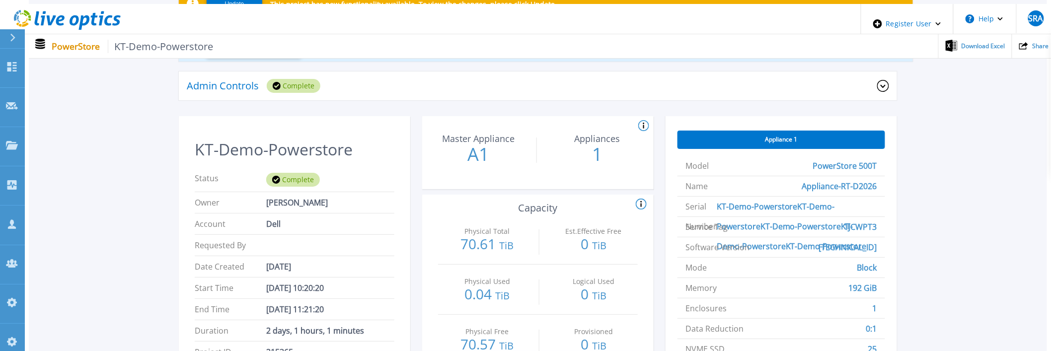
click at [950, 238] on div "Verify Owner Warning: Please click Verify Owner to accurately assign the assets…" at bounding box center [538, 200] width 988 height 540
